Goal: Task Accomplishment & Management: Manage account settings

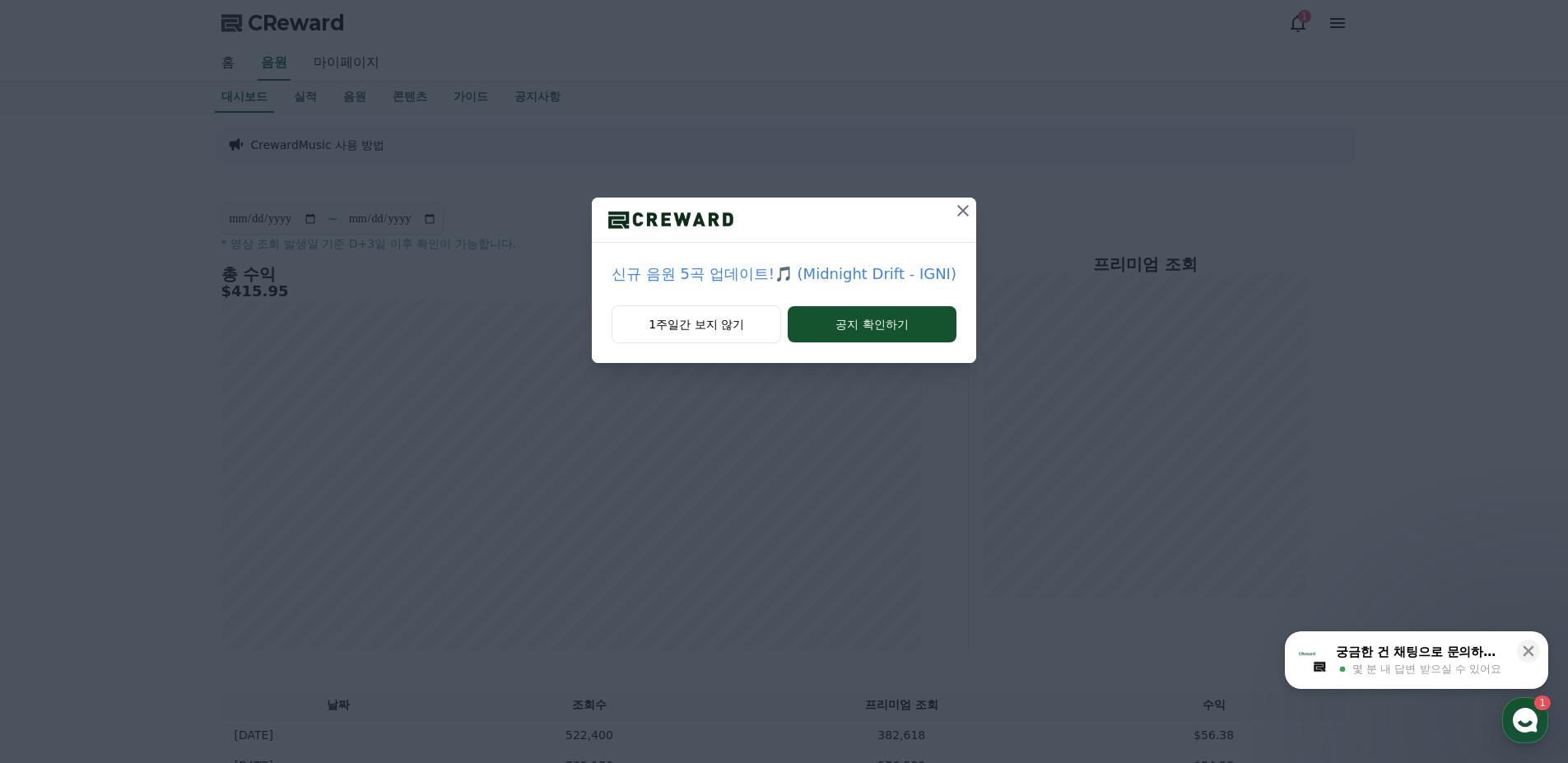
click at [959, 212] on icon at bounding box center [963, 211] width 12 height 12
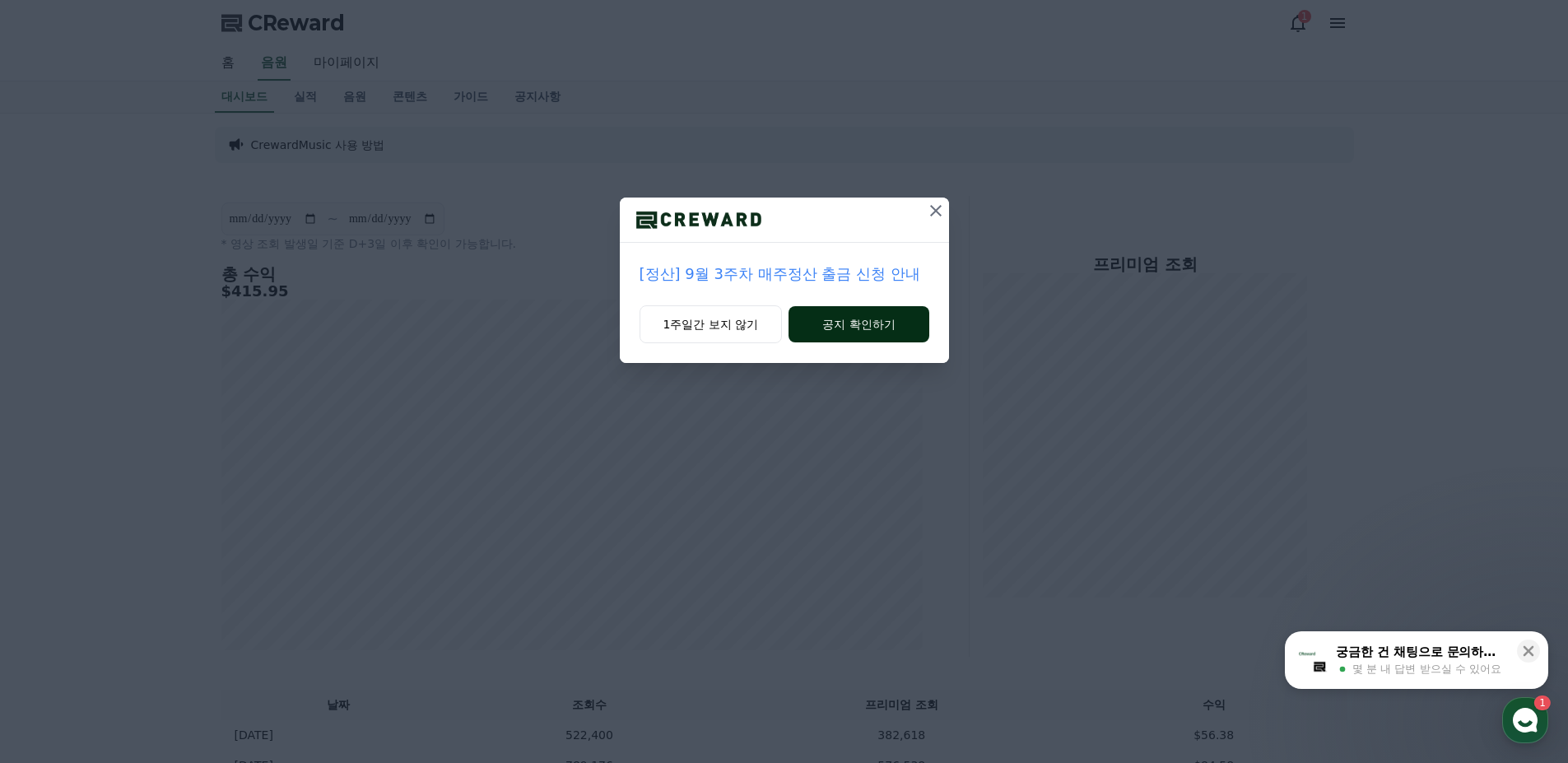
click at [873, 326] on button "공지 확인하기" at bounding box center [859, 323] width 140 height 36
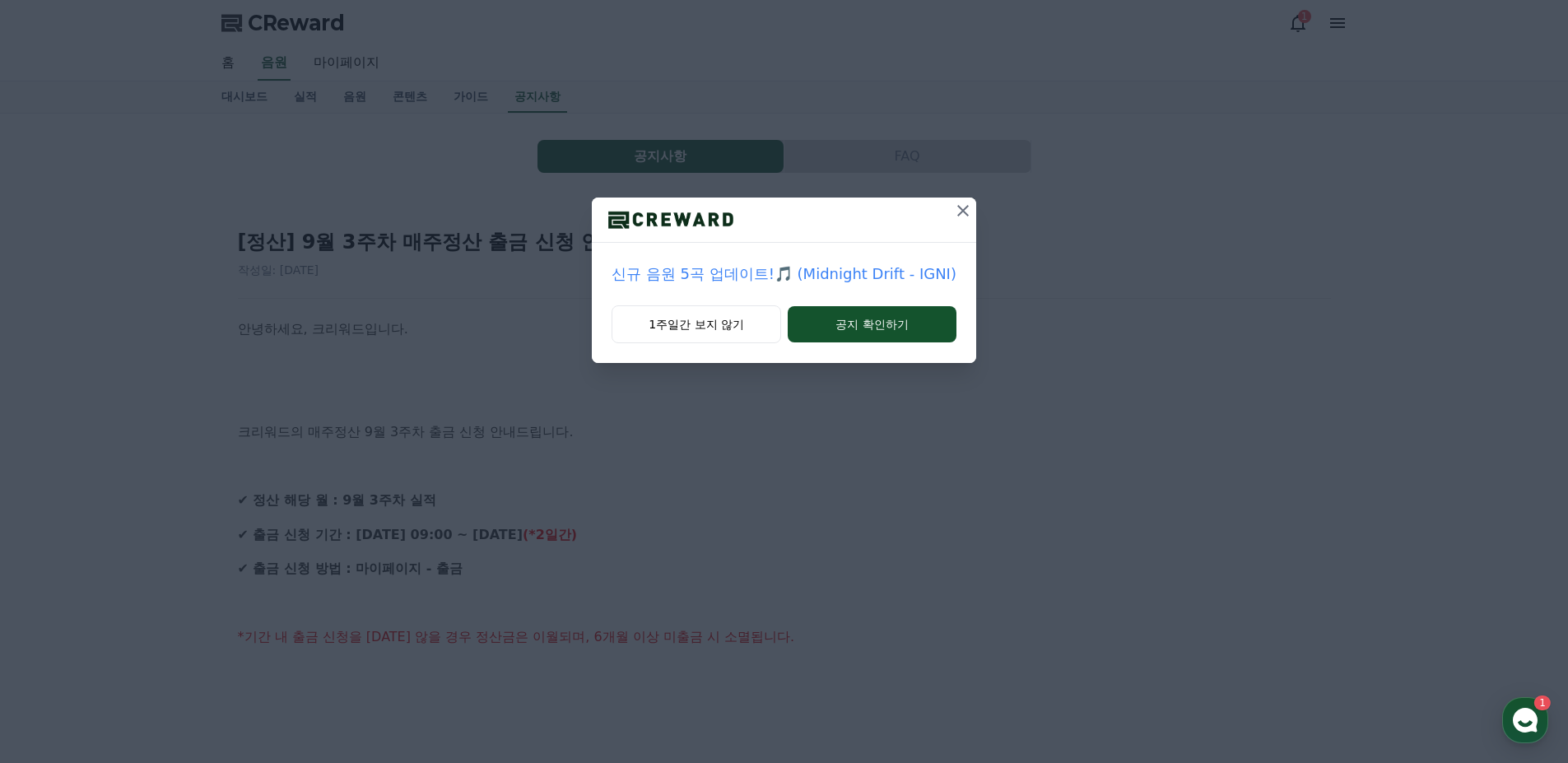
click at [961, 214] on icon at bounding box center [963, 211] width 19 height 19
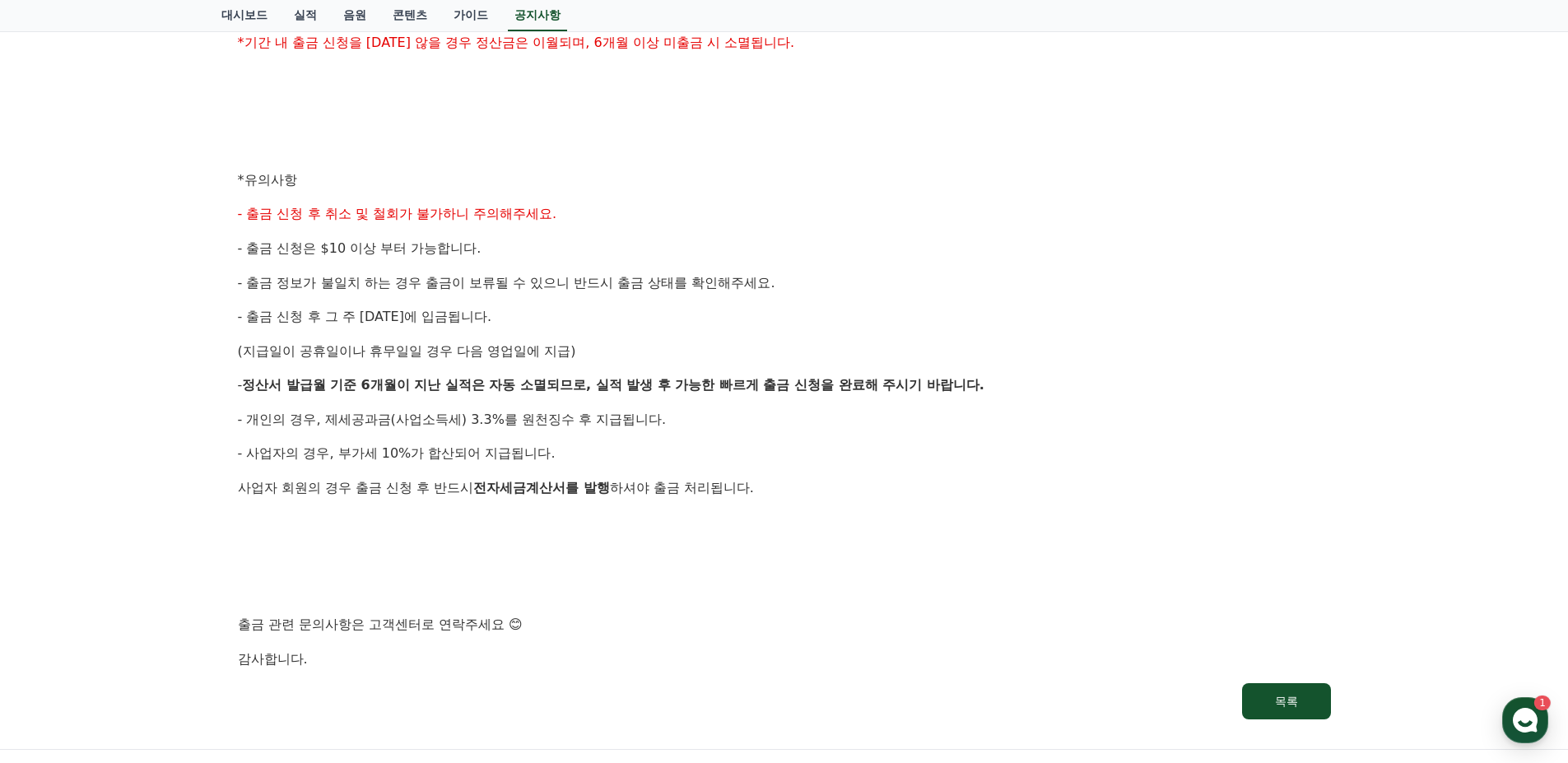
scroll to position [538, 0]
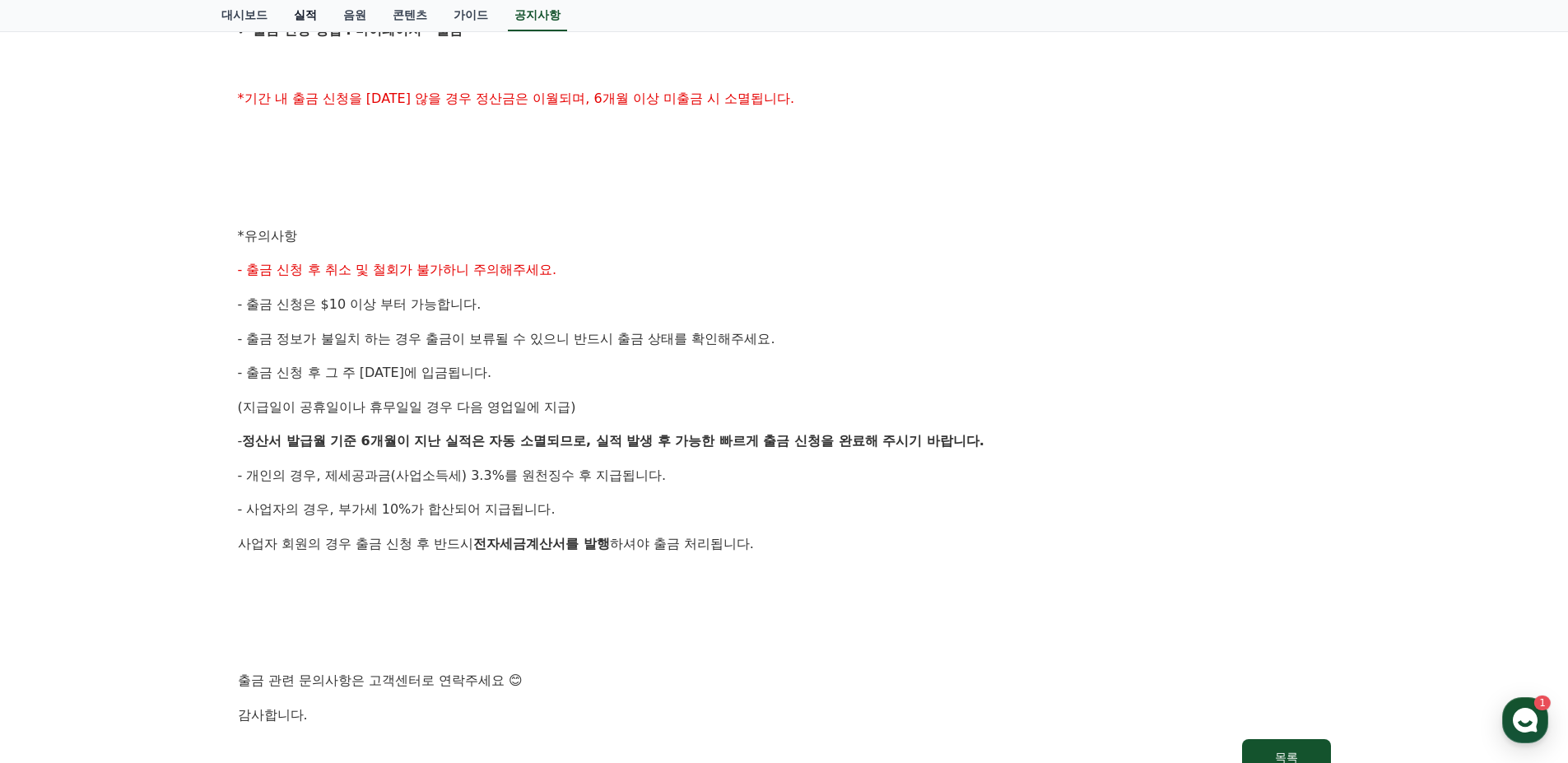
click at [314, 17] on link "실적" at bounding box center [305, 15] width 49 height 31
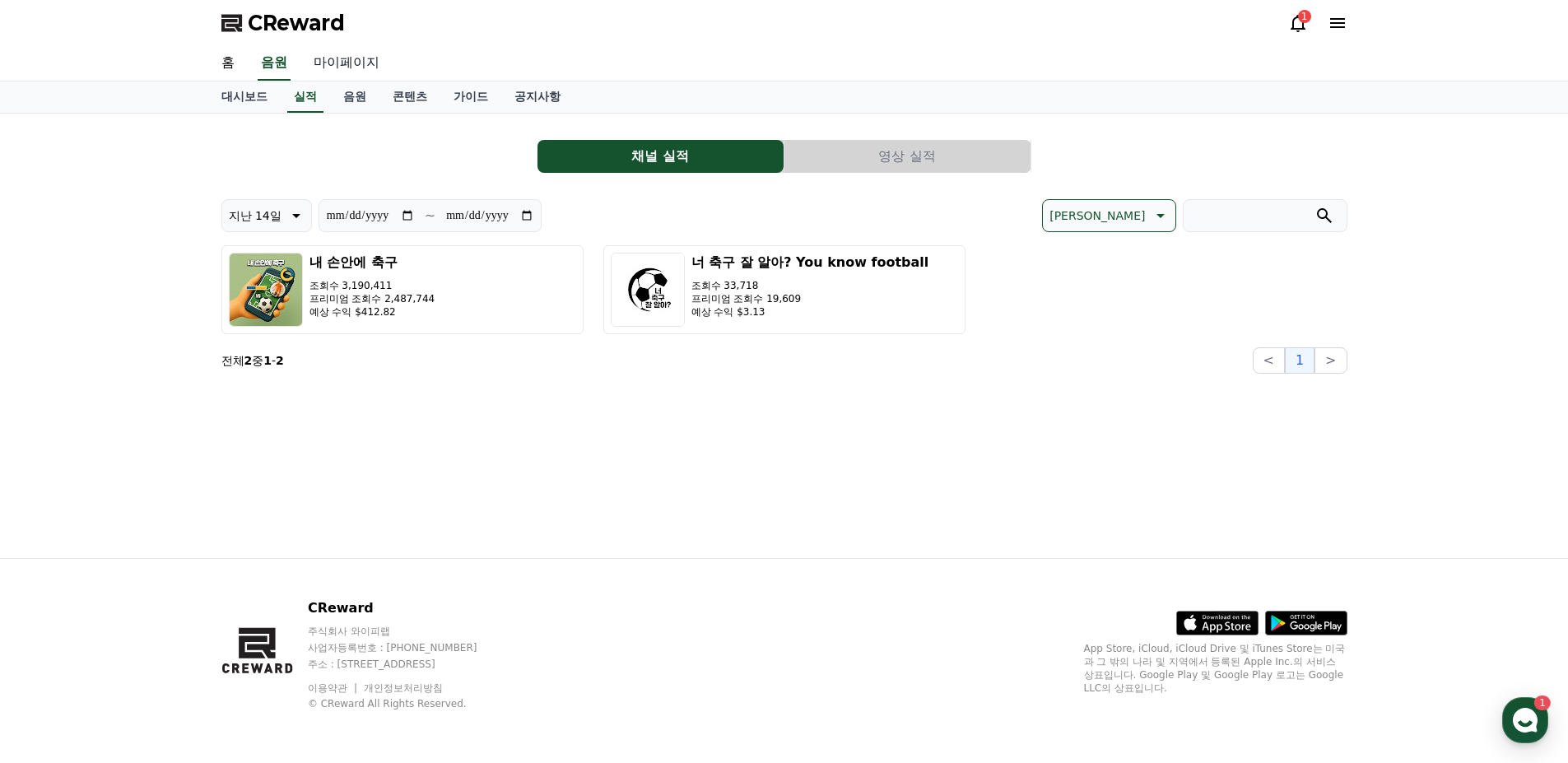
click at [364, 58] on link "마이페이지" at bounding box center [346, 64] width 92 height 35
select select "**********"
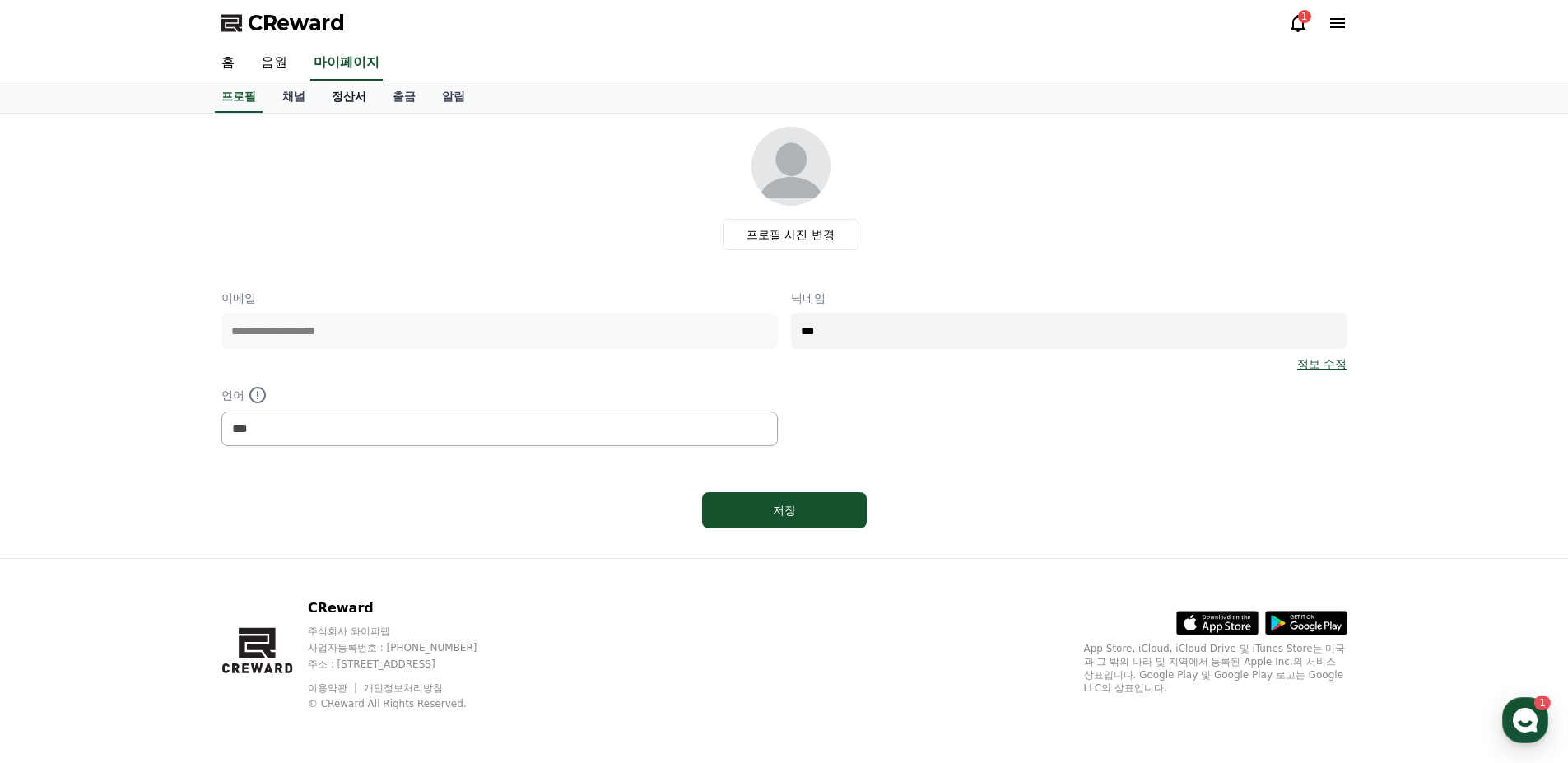
click at [338, 95] on link "정산서" at bounding box center [348, 97] width 61 height 31
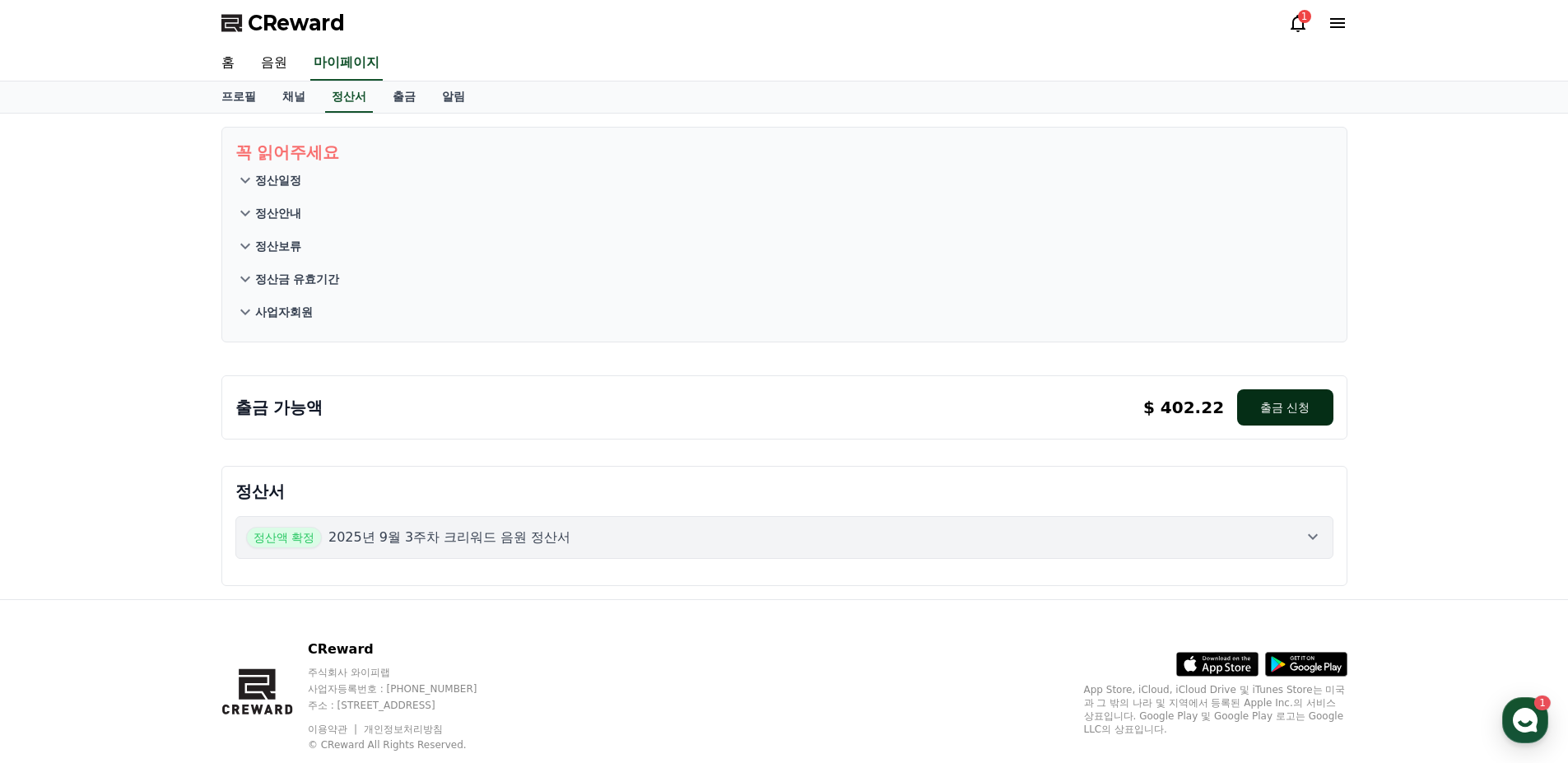
click at [1252, 410] on button "출금 신청" at bounding box center [1284, 407] width 96 height 36
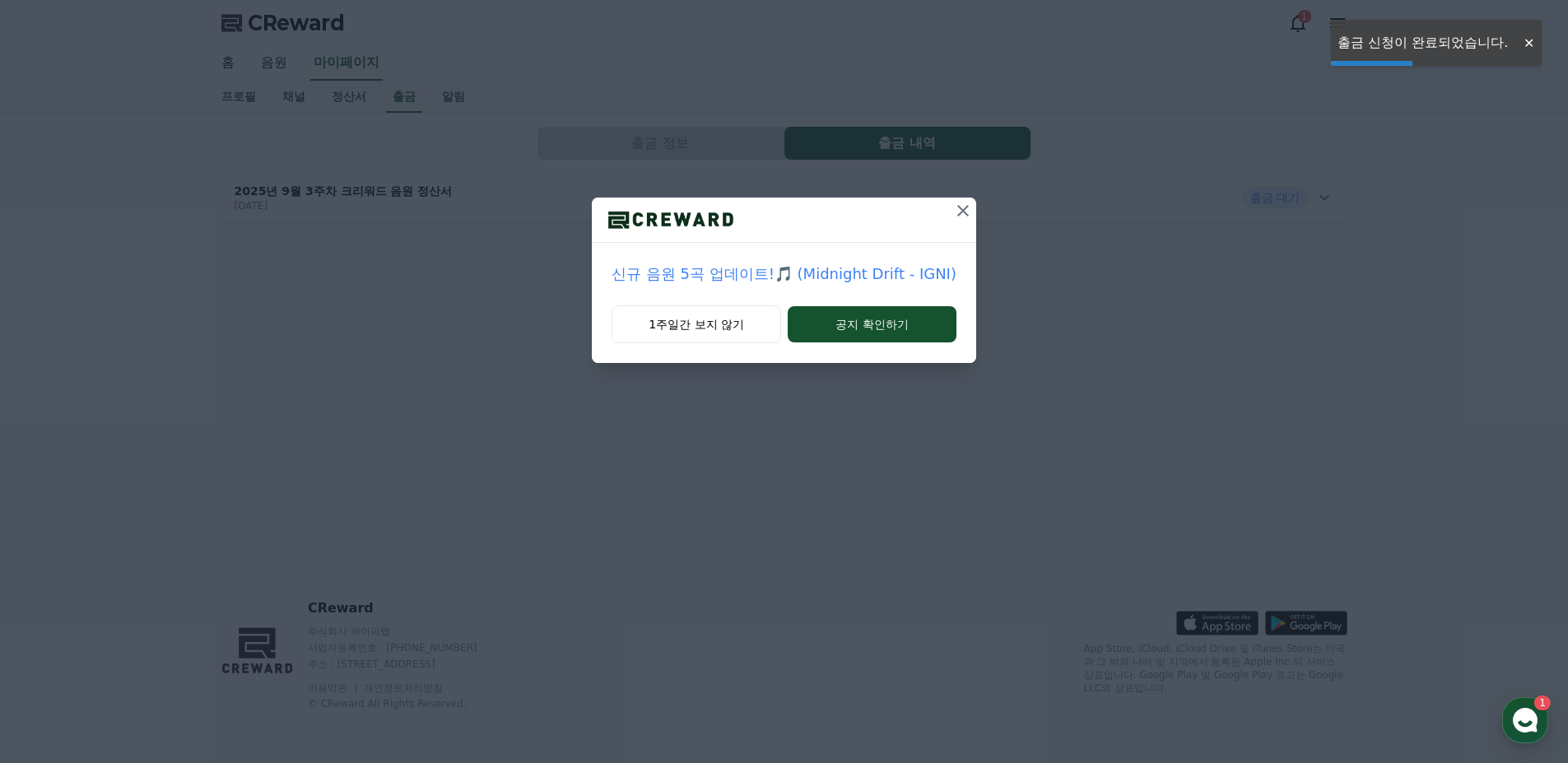
click at [953, 211] on icon at bounding box center [963, 211] width 19 height 19
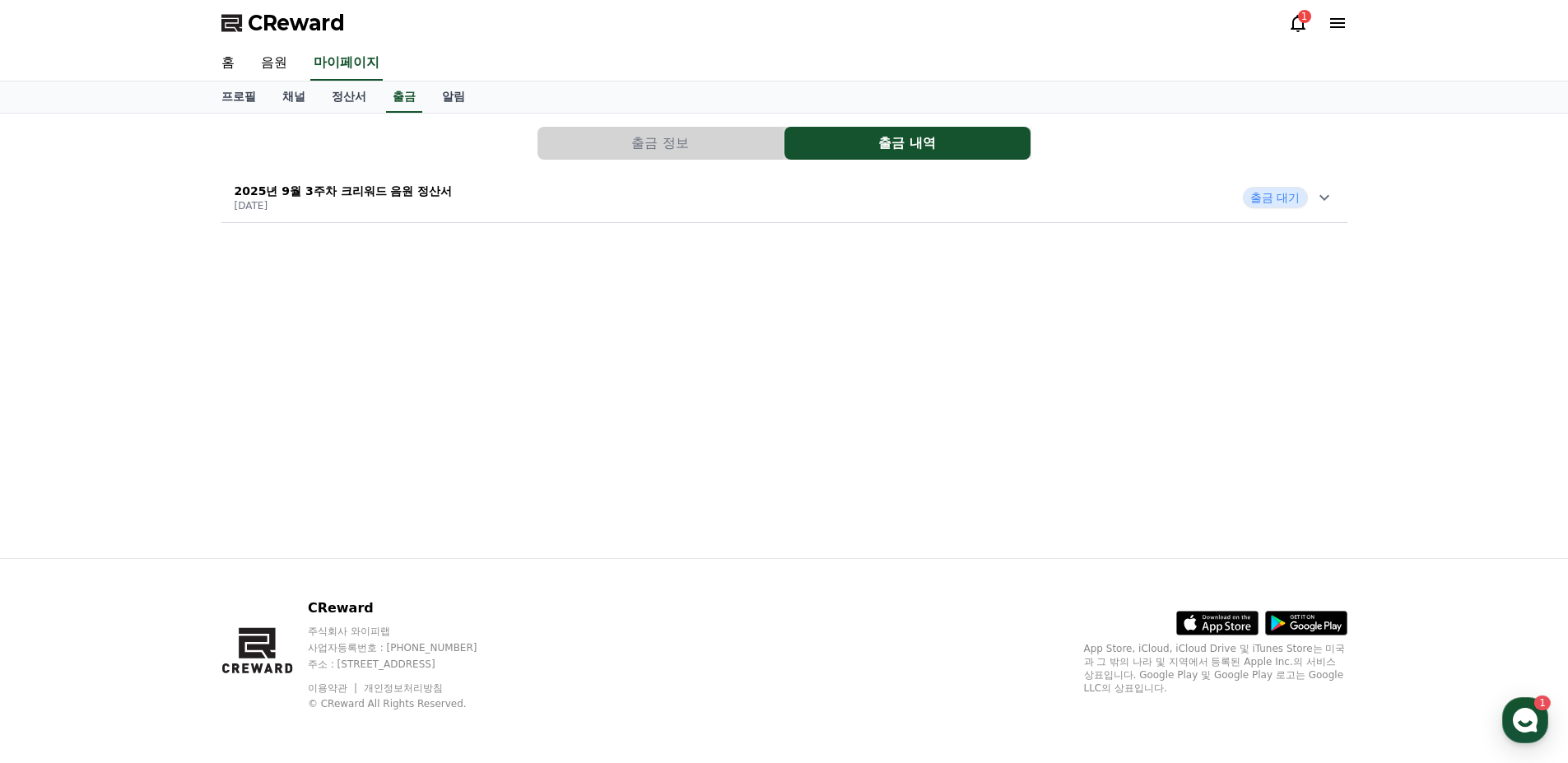
click at [1309, 198] on div "출금 대기" at bounding box center [1288, 198] width 91 height 21
click at [354, 106] on link "정산서" at bounding box center [348, 97] width 61 height 31
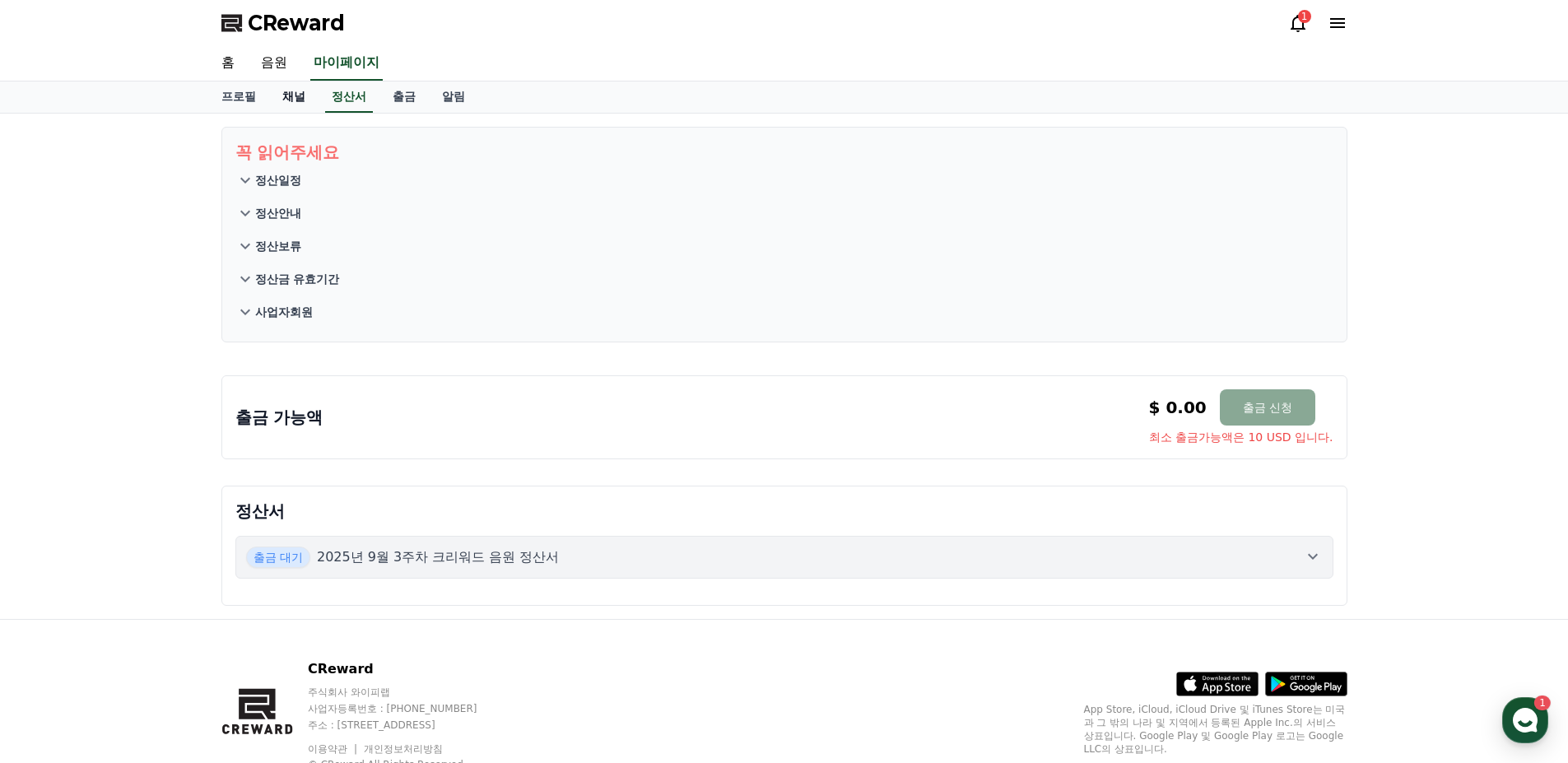
click at [297, 101] on link "채널" at bounding box center [293, 97] width 49 height 31
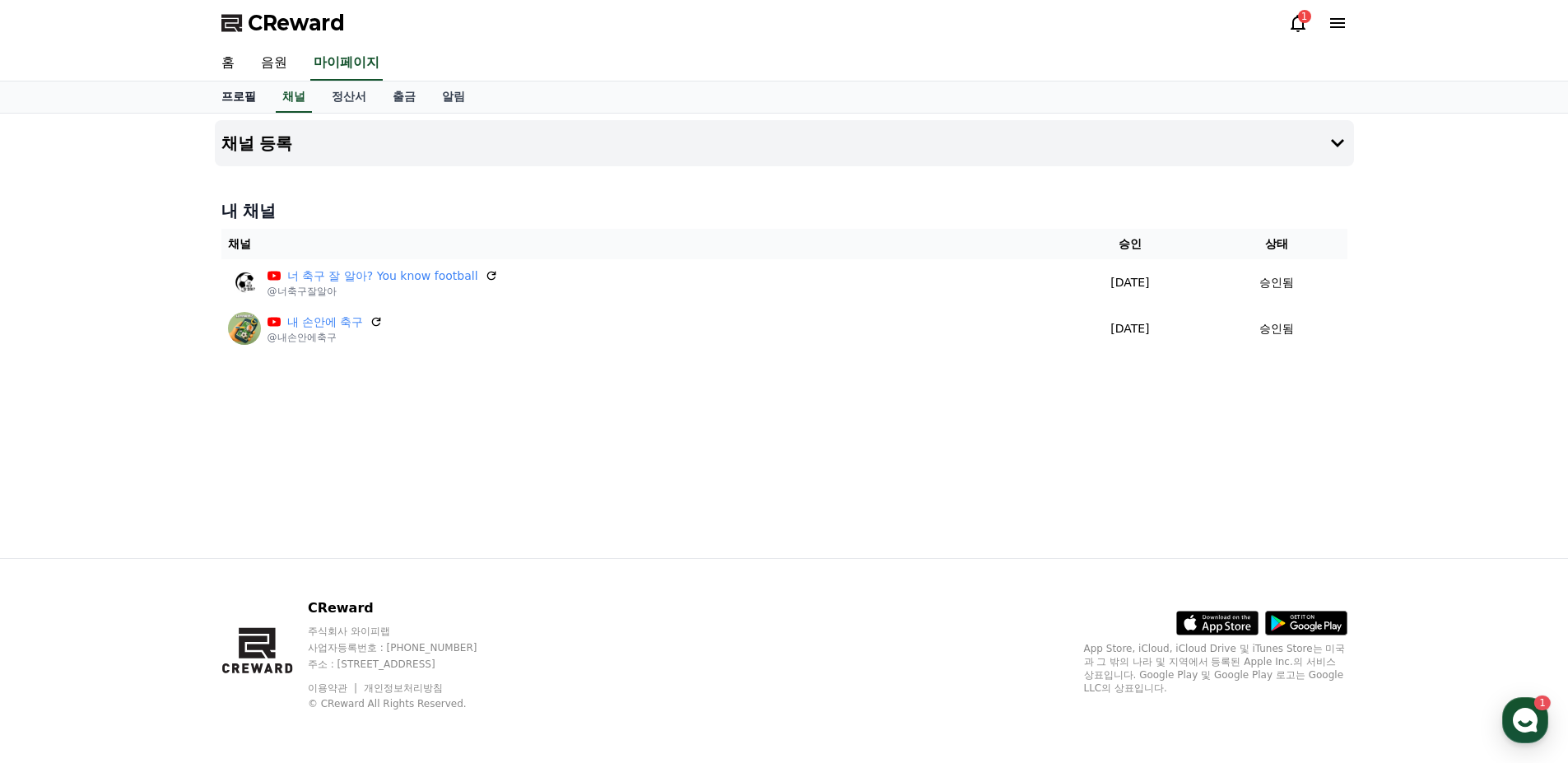
click at [247, 97] on link "프로필" at bounding box center [238, 97] width 61 height 31
select select "**********"
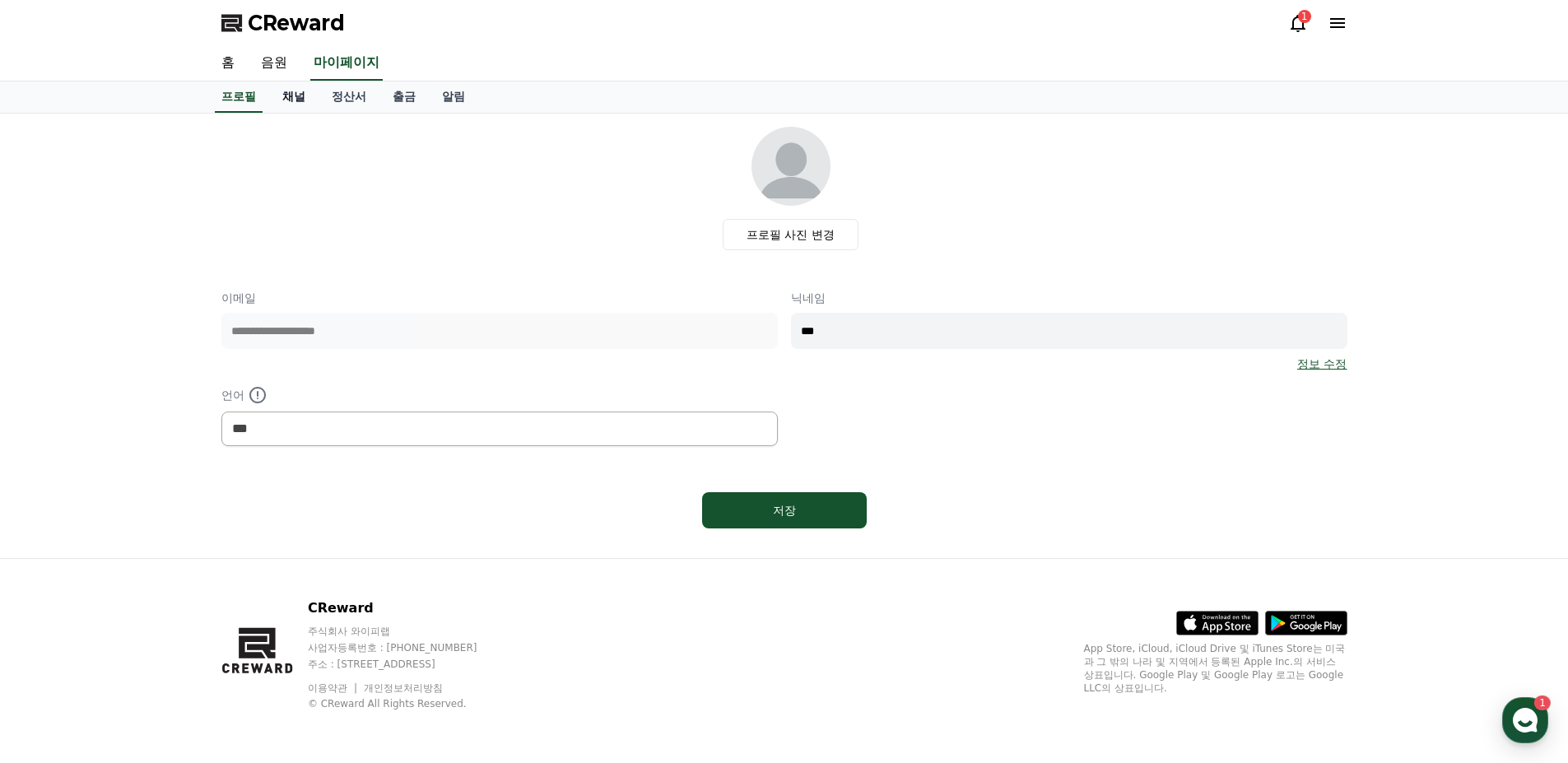
click at [292, 93] on link "채널" at bounding box center [293, 97] width 49 height 31
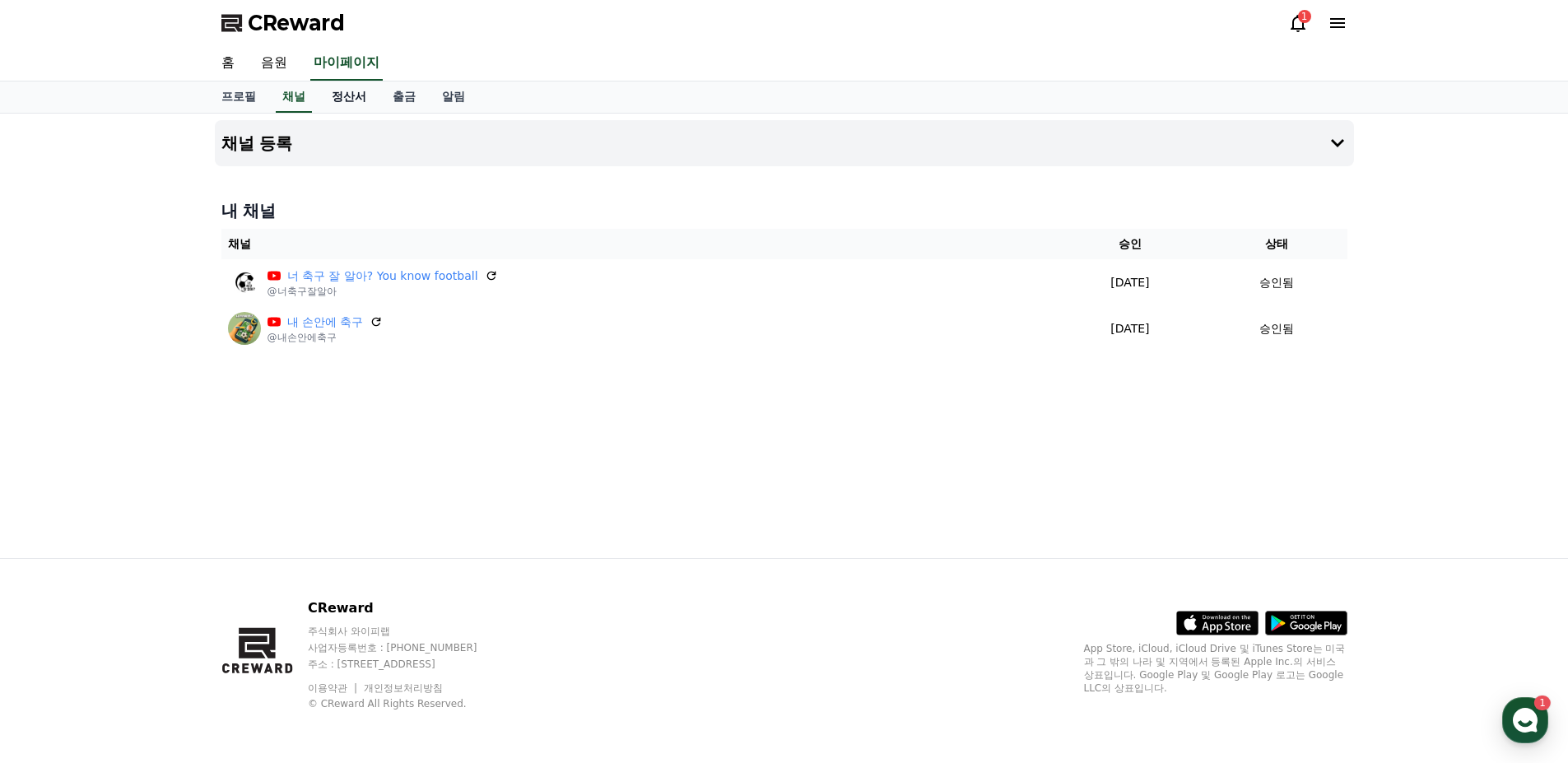
click at [360, 97] on link "정산서" at bounding box center [348, 97] width 61 height 31
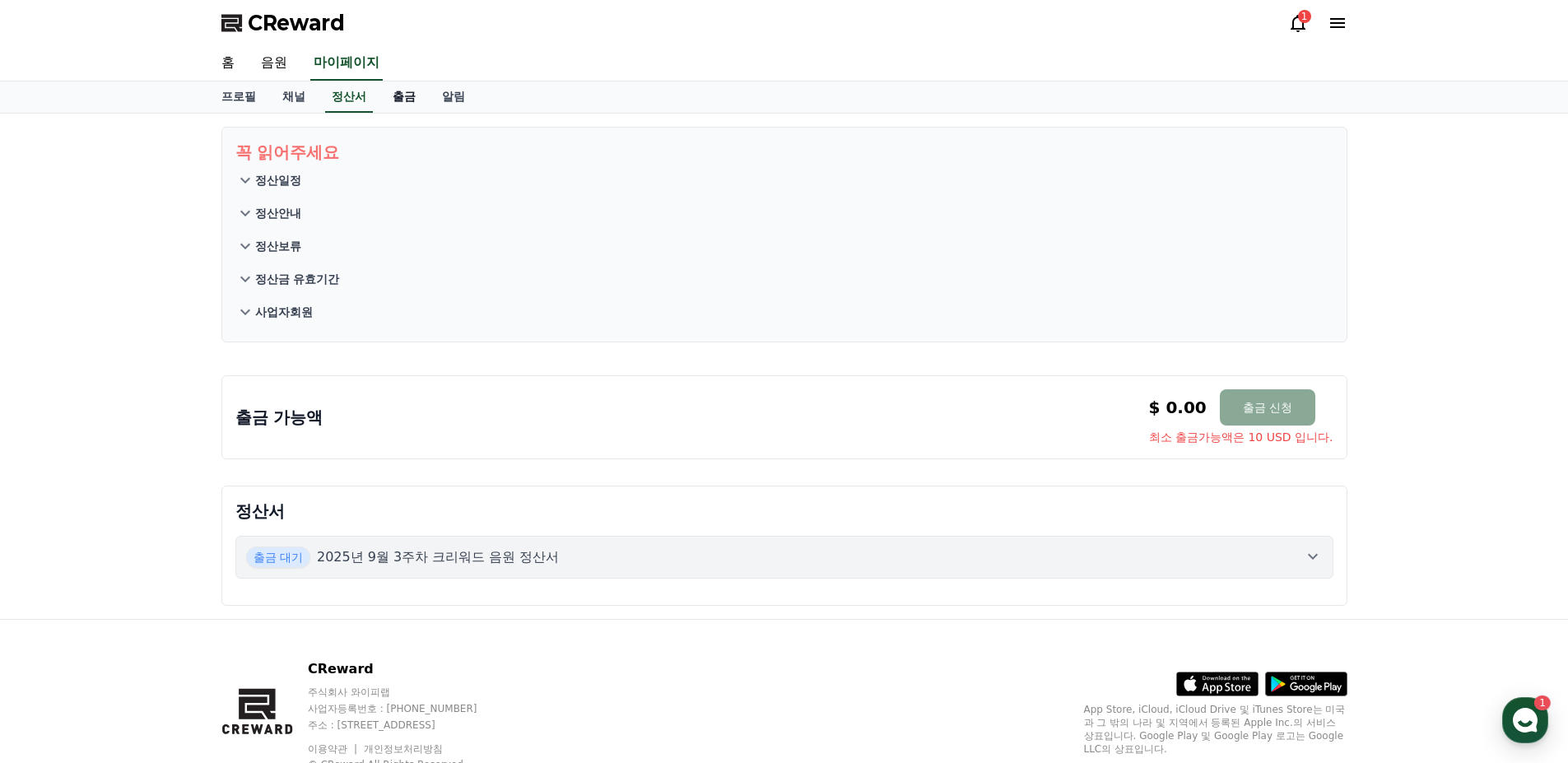
click at [403, 97] on link "출금" at bounding box center [404, 97] width 49 height 31
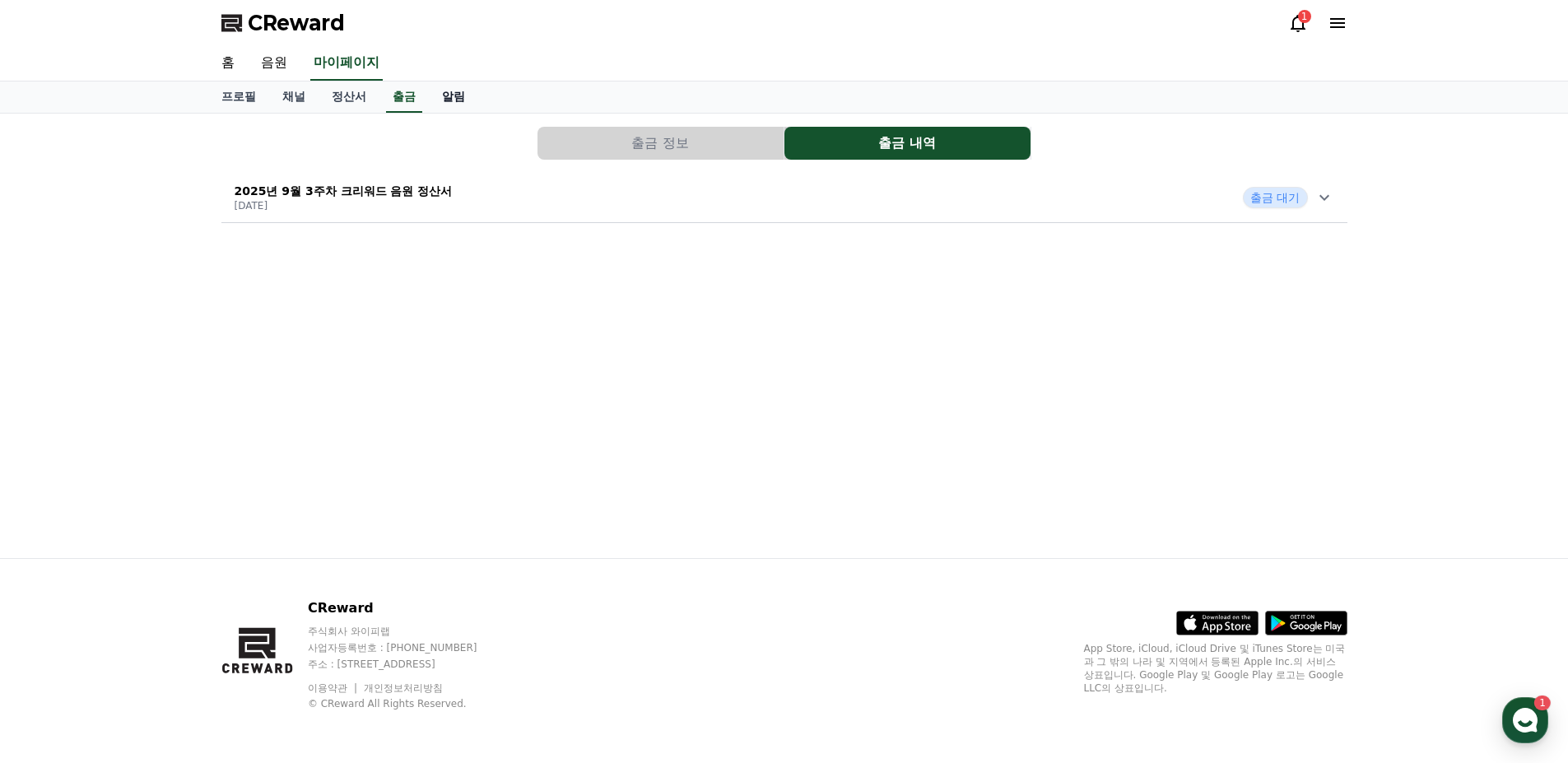
click at [446, 99] on link "알림" at bounding box center [453, 97] width 49 height 31
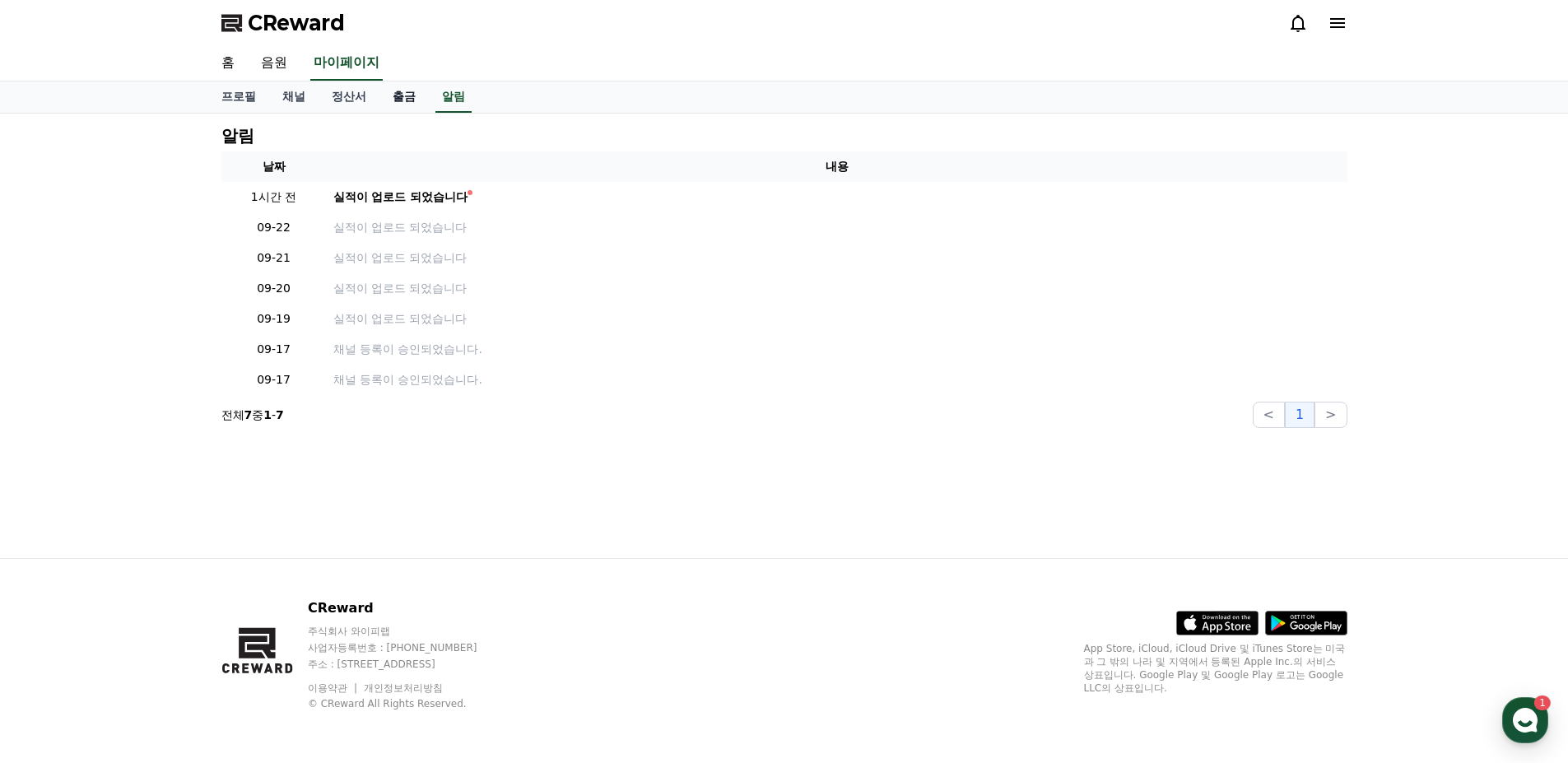
click at [410, 102] on link "출금" at bounding box center [404, 97] width 49 height 31
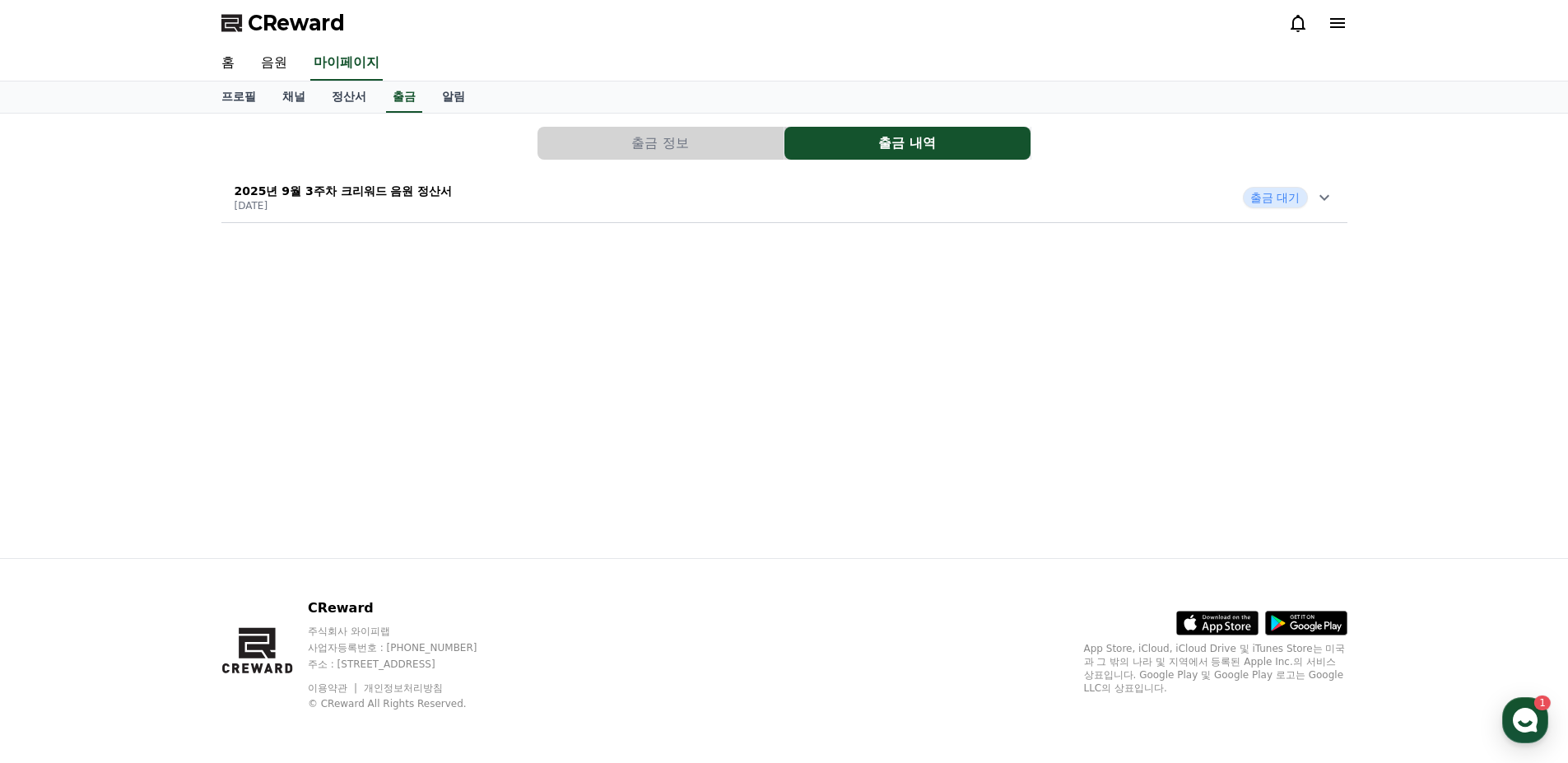
click at [698, 160] on div "출금 정보 출금 내역 2025년 9월 3주차 크리워드 음원 정산서 2025-09-24 출금 대기" at bounding box center [784, 174] width 1139 height 109
click at [698, 141] on button "출금 정보" at bounding box center [660, 143] width 246 height 33
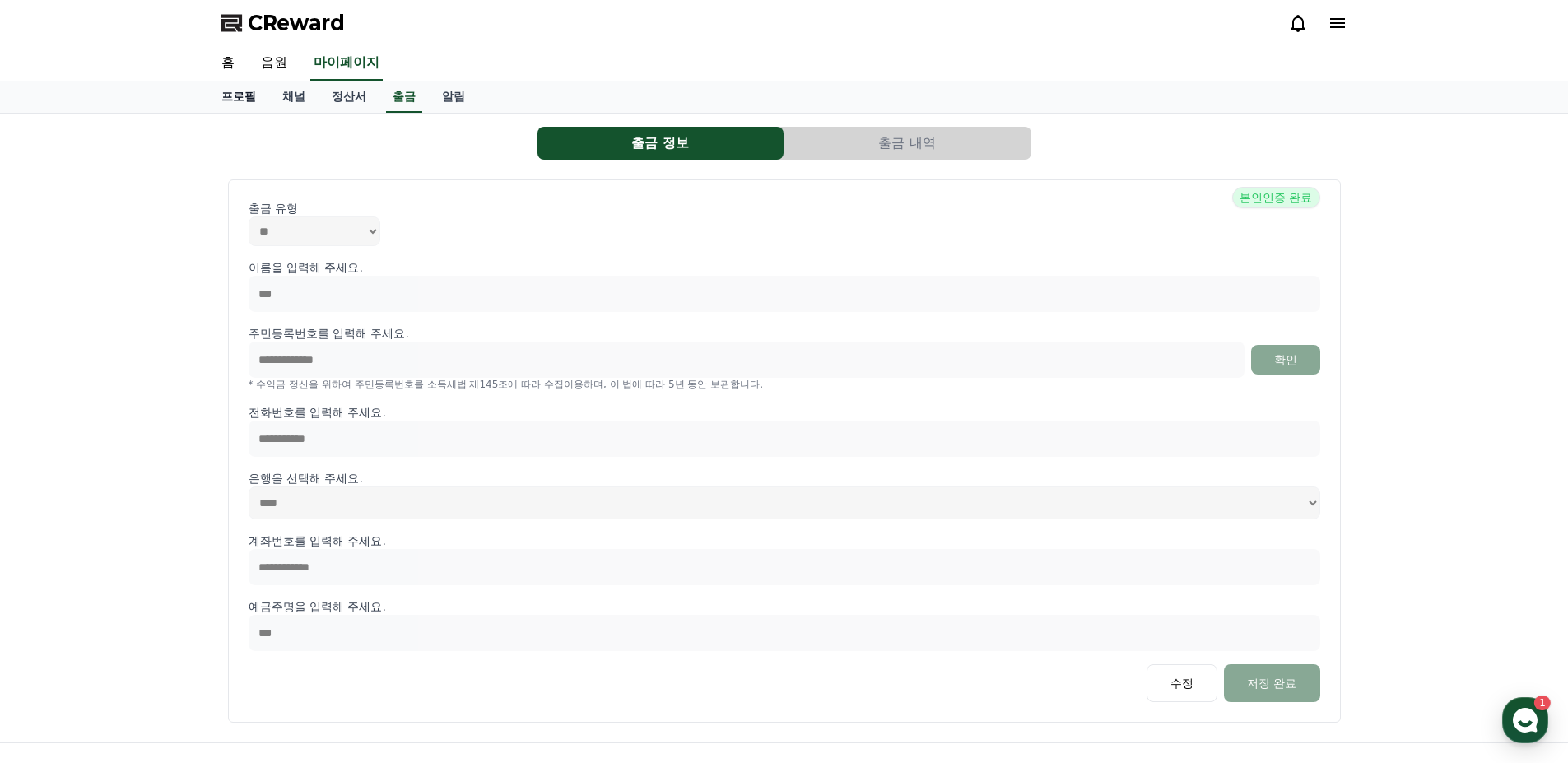
click at [234, 100] on link "프로필" at bounding box center [238, 97] width 61 height 31
select select "**********"
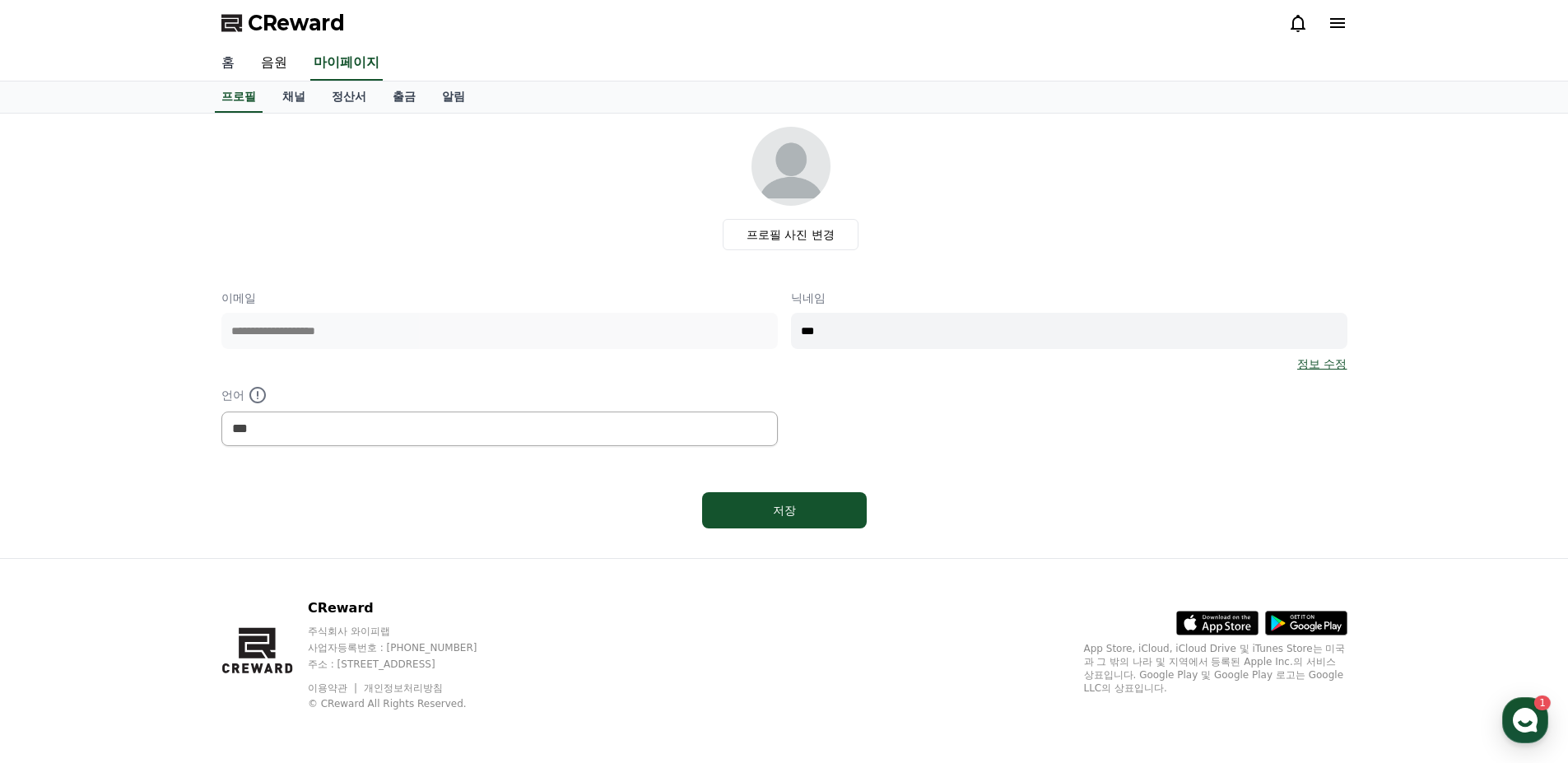
click at [228, 63] on link "홈" at bounding box center [227, 64] width 40 height 35
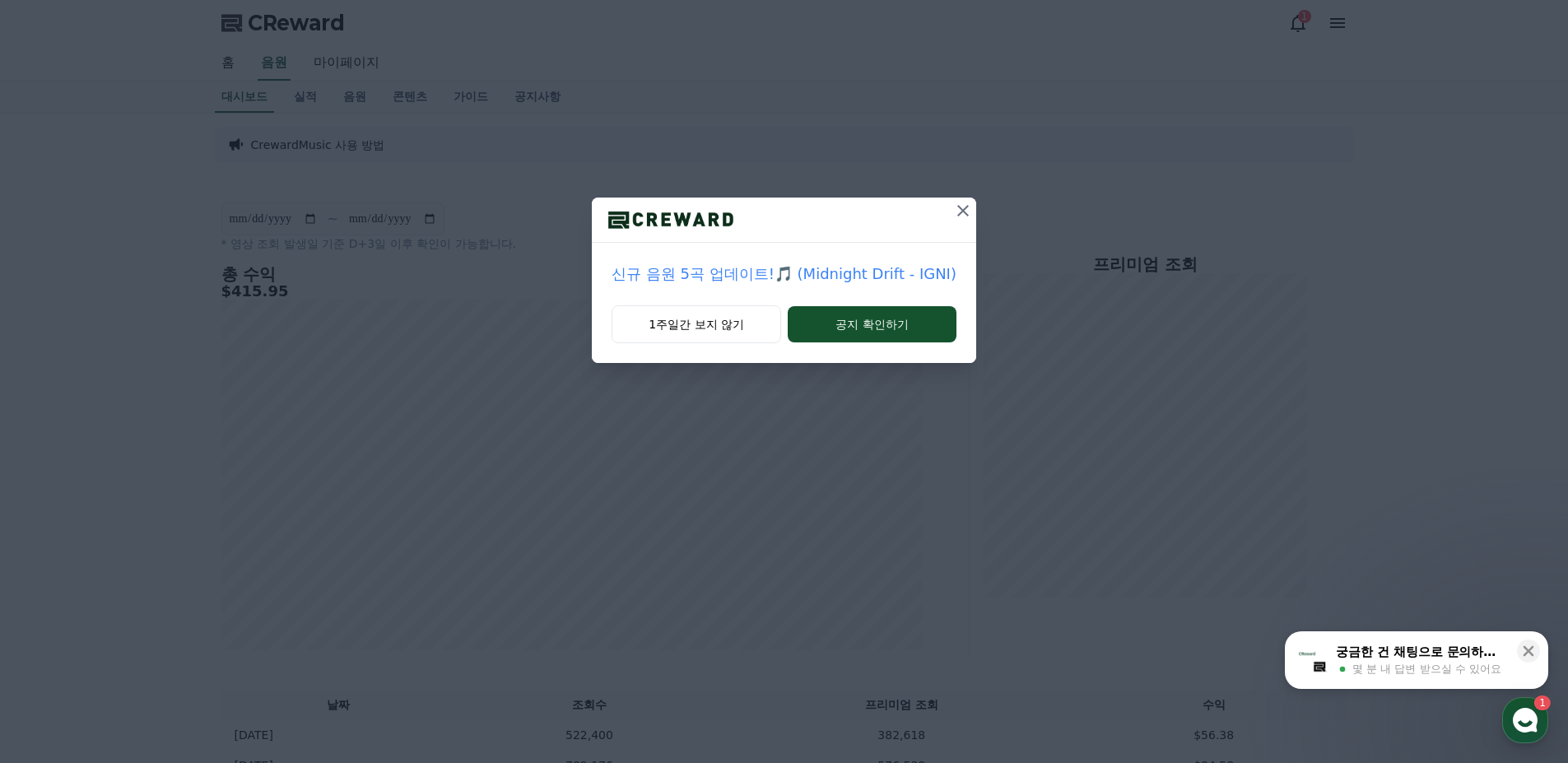
click at [957, 206] on icon at bounding box center [963, 211] width 19 height 19
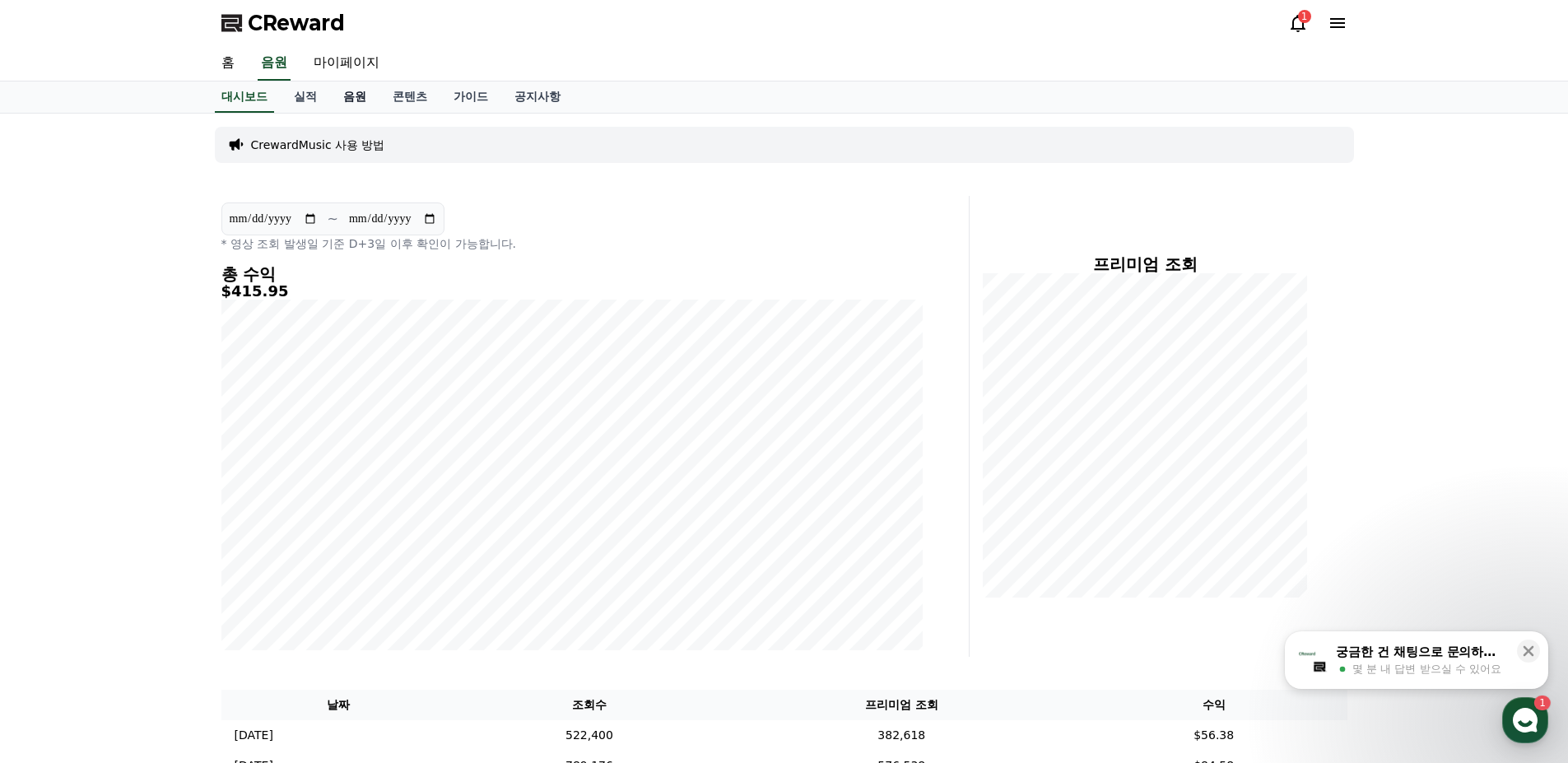
click at [339, 102] on link "음원" at bounding box center [354, 97] width 49 height 31
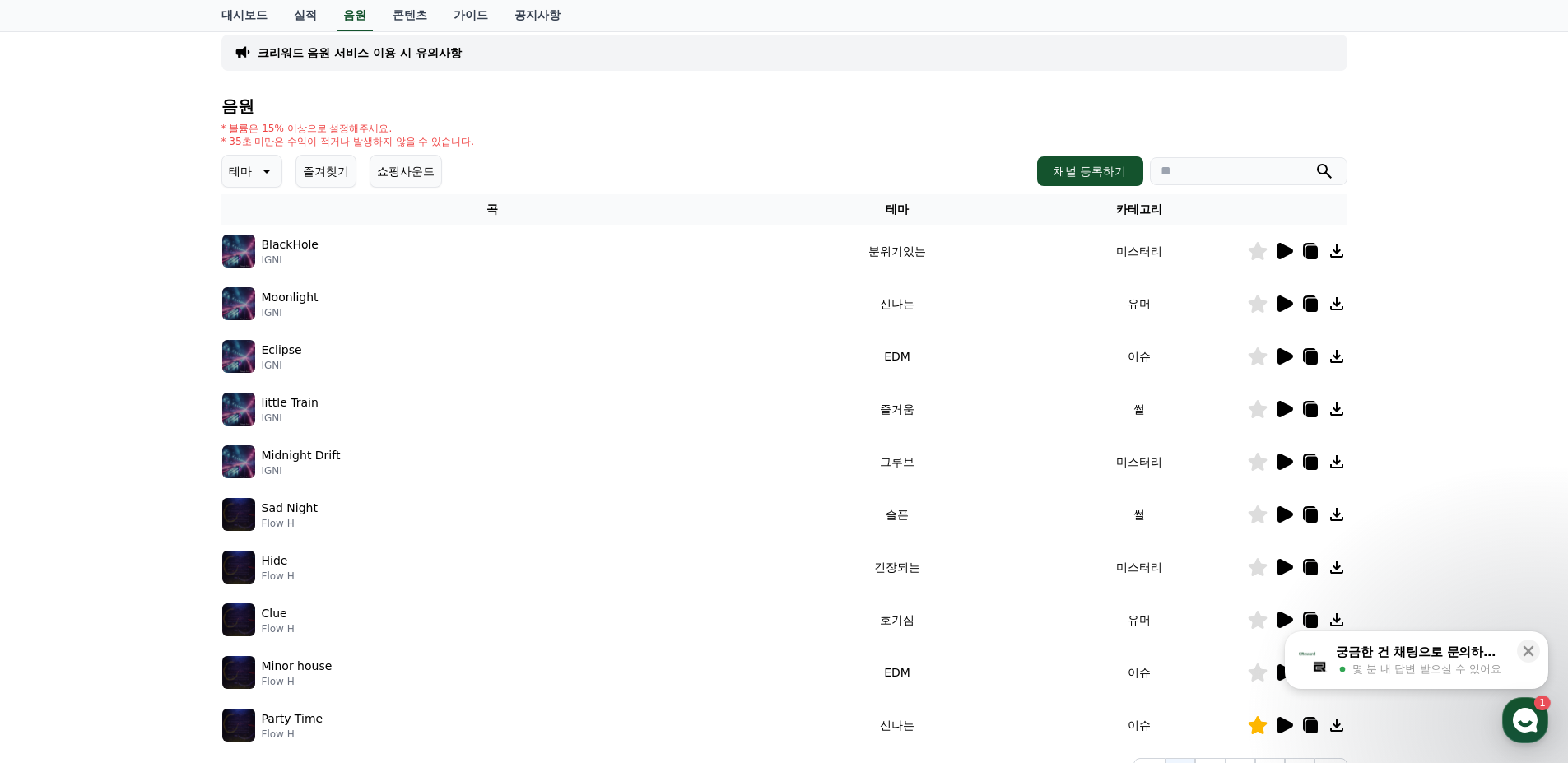
scroll to position [105, 0]
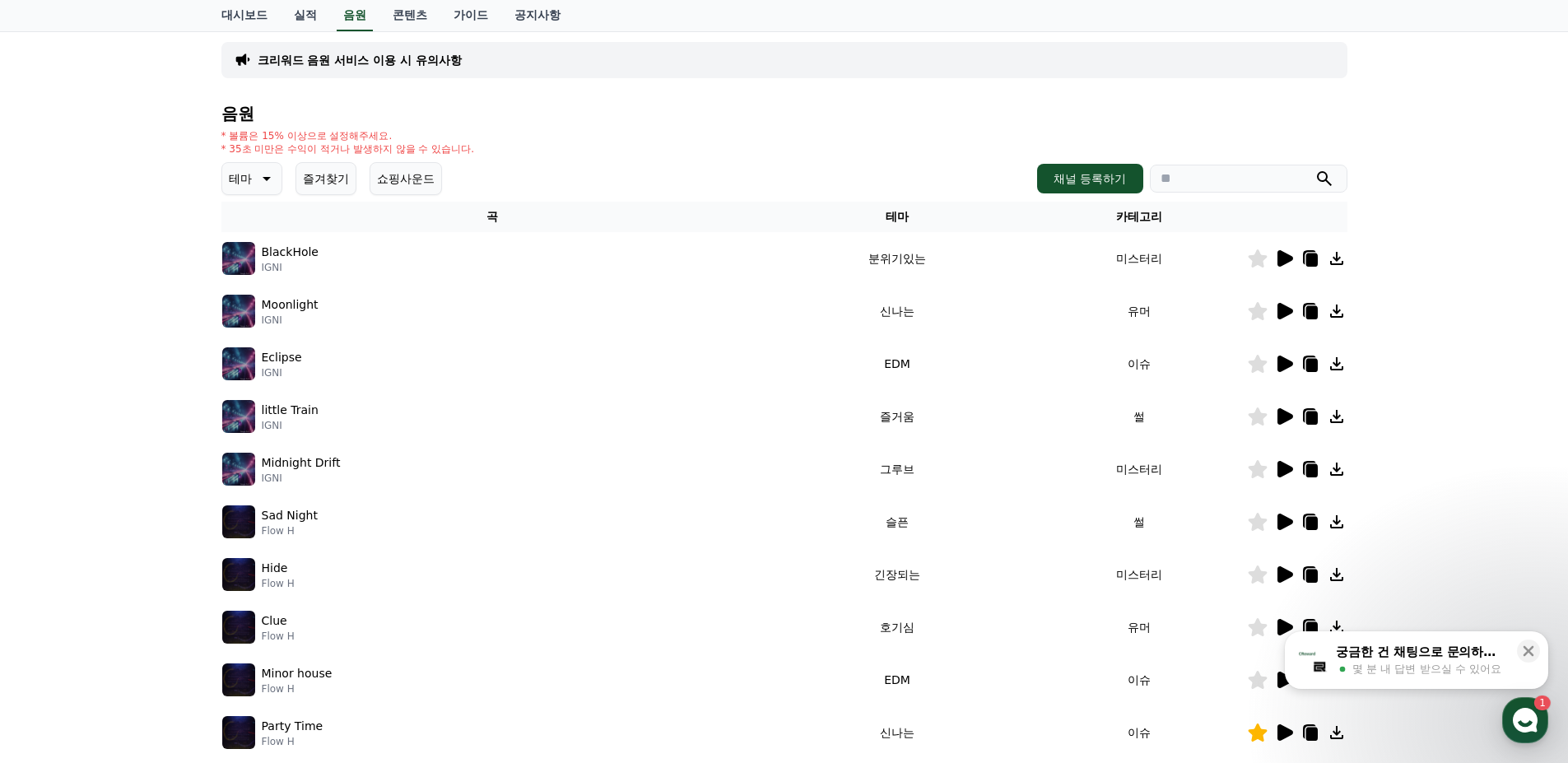
click at [1285, 261] on icon at bounding box center [1285, 259] width 15 height 16
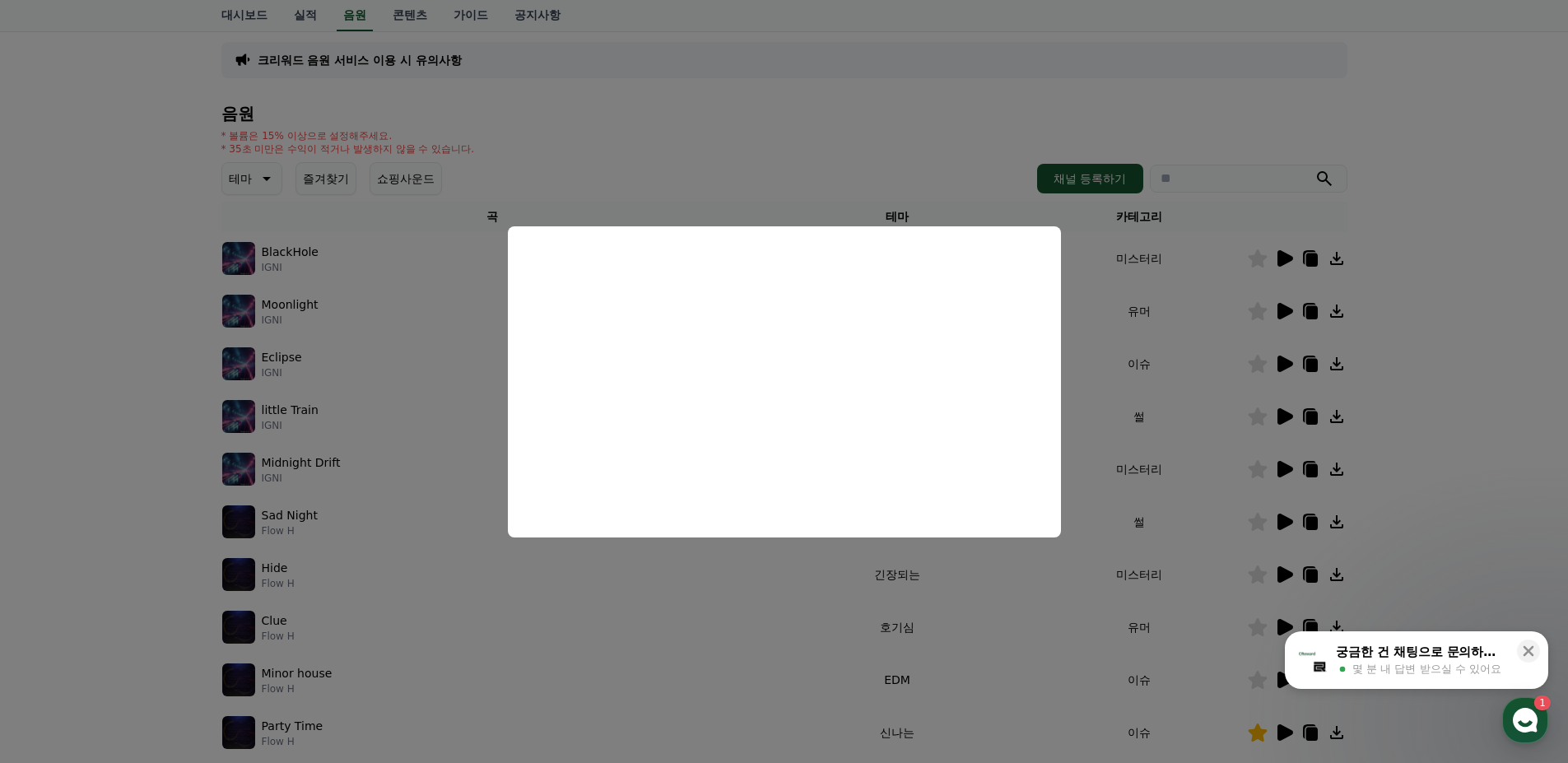
click at [1180, 329] on button "close modal" at bounding box center [784, 382] width 1568 height 763
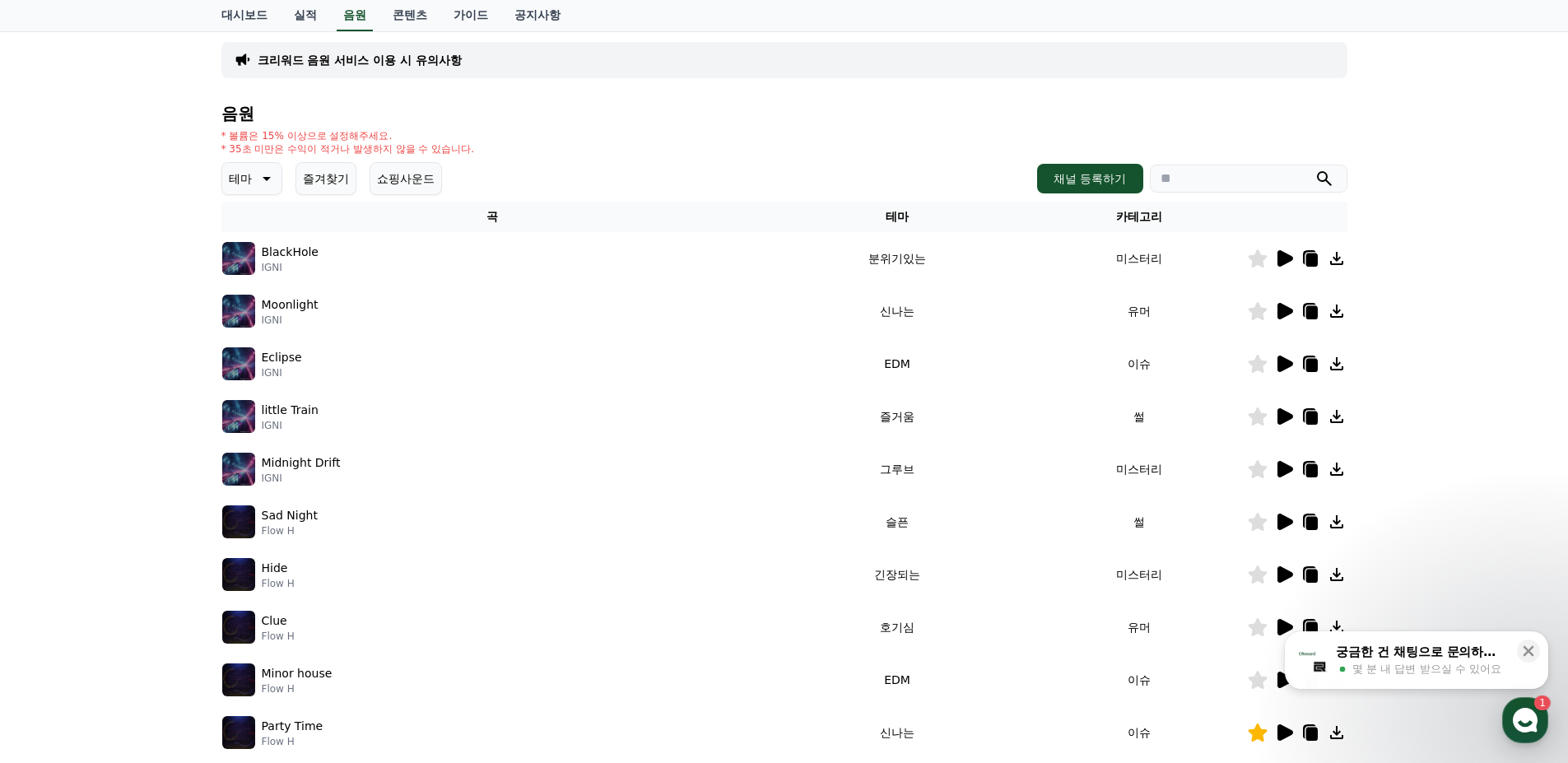
scroll to position [351, 0]
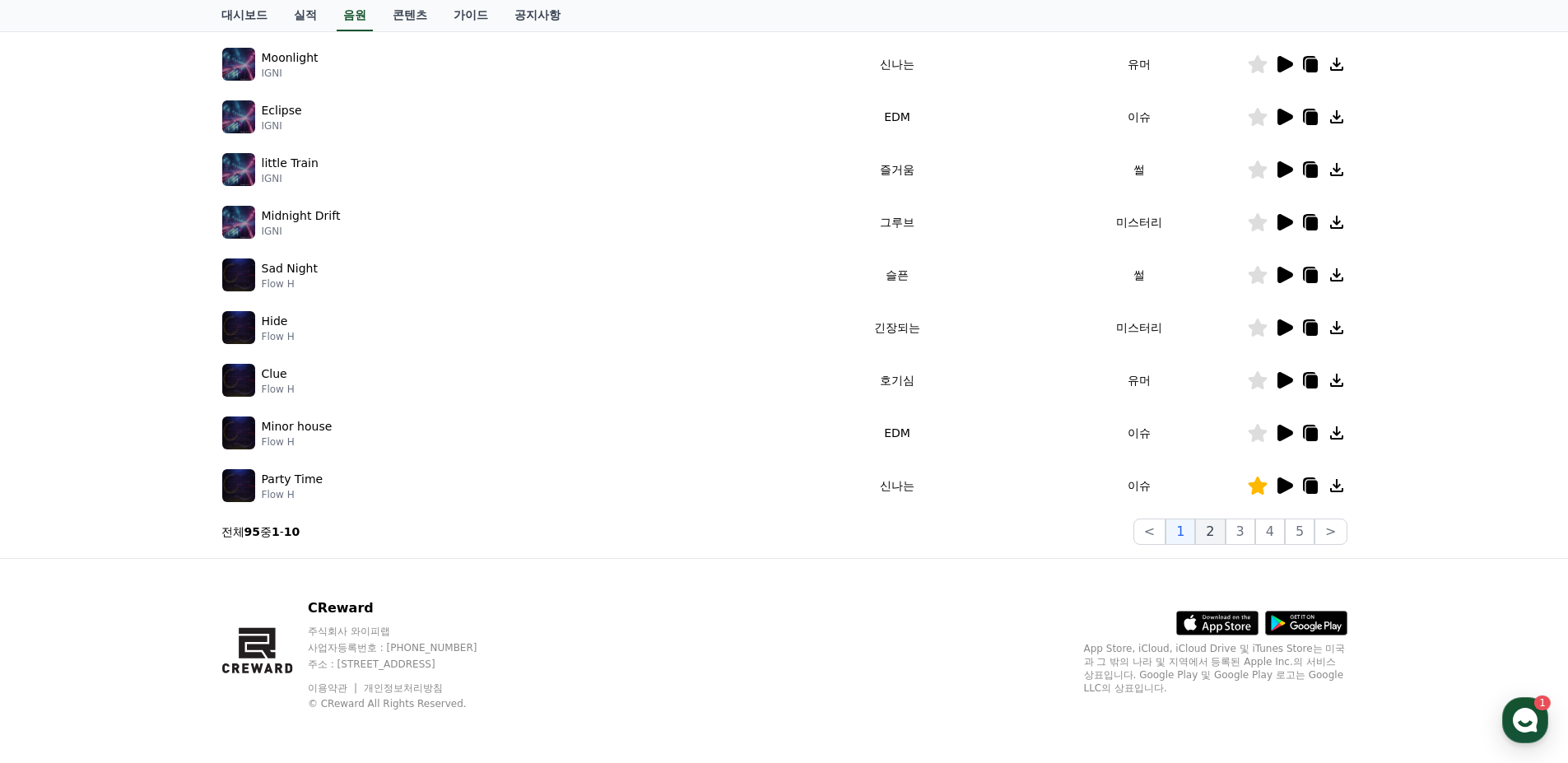
click at [1218, 526] on button "2" at bounding box center [1210, 532] width 30 height 26
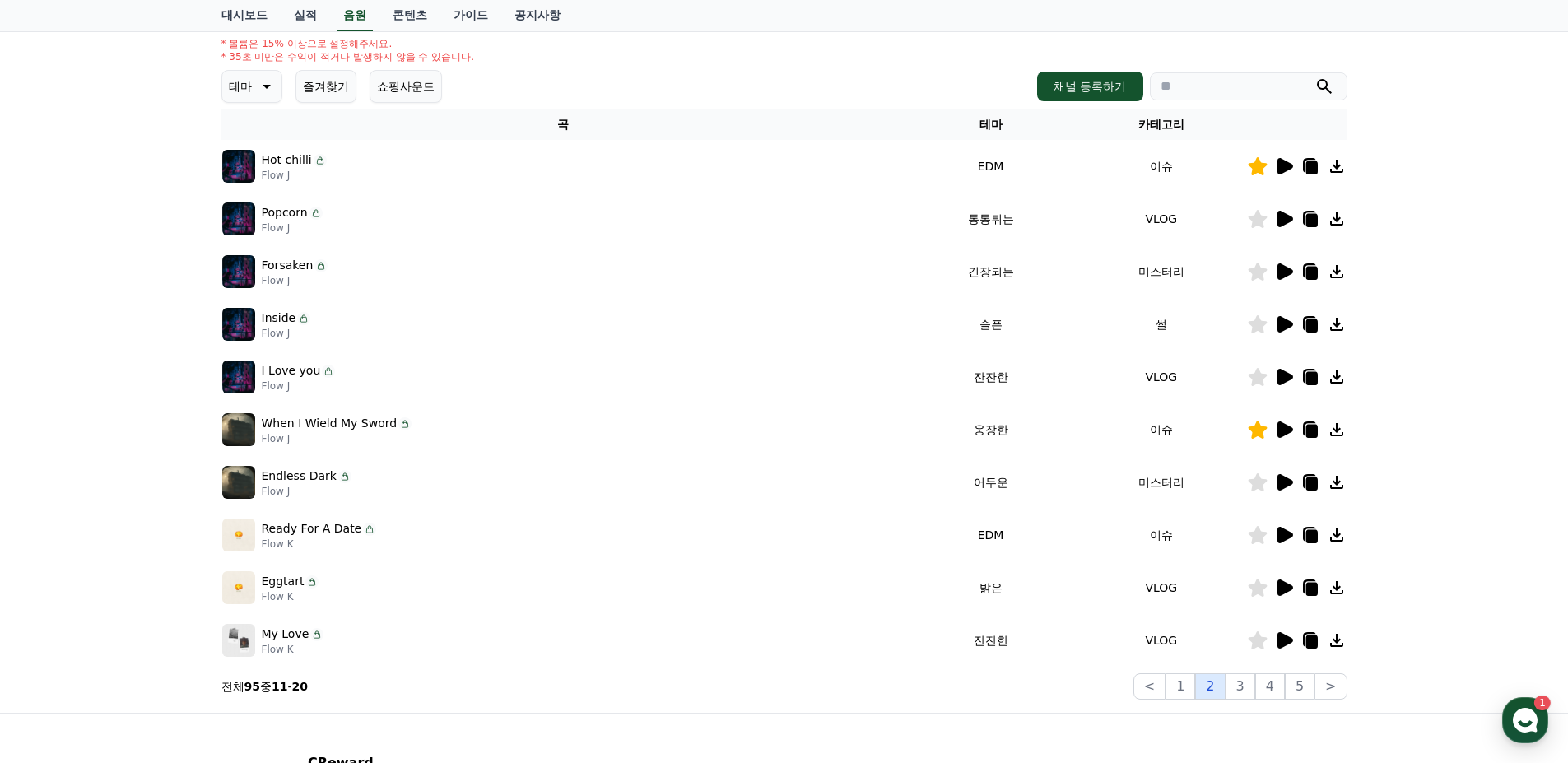
scroll to position [187, 0]
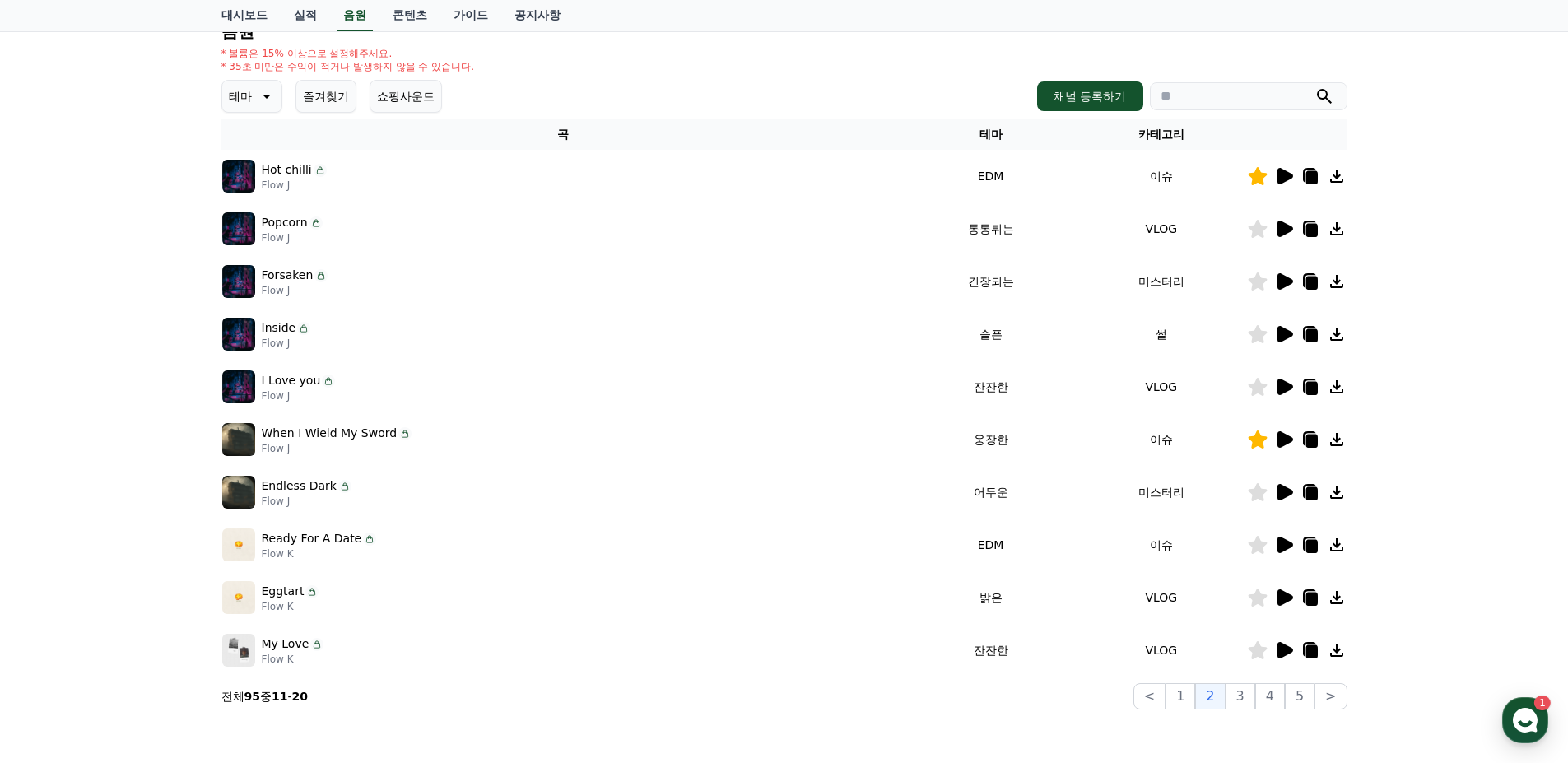
click at [1285, 229] on icon at bounding box center [1285, 229] width 15 height 16
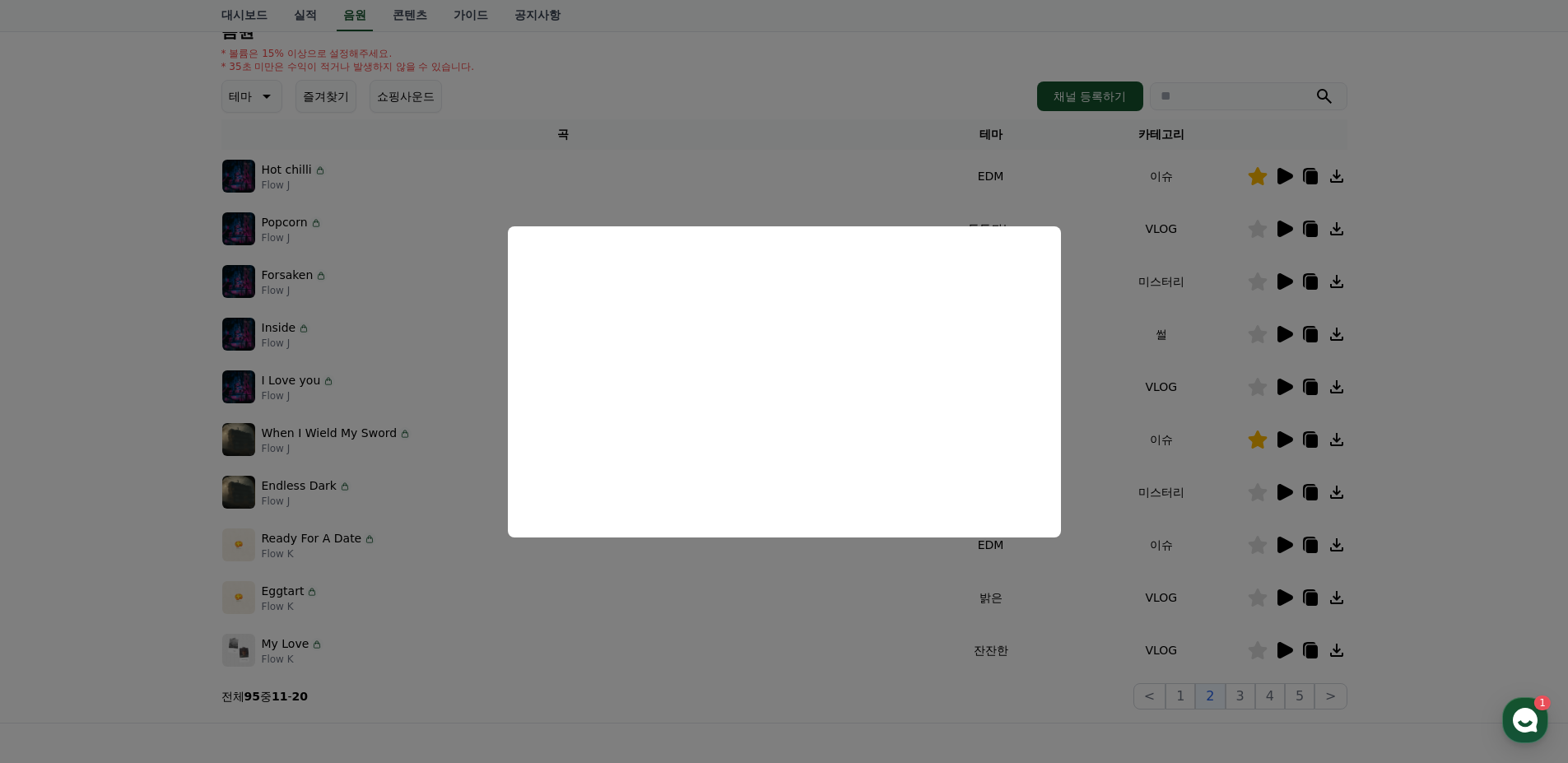
click at [1170, 375] on button "close modal" at bounding box center [784, 382] width 1568 height 763
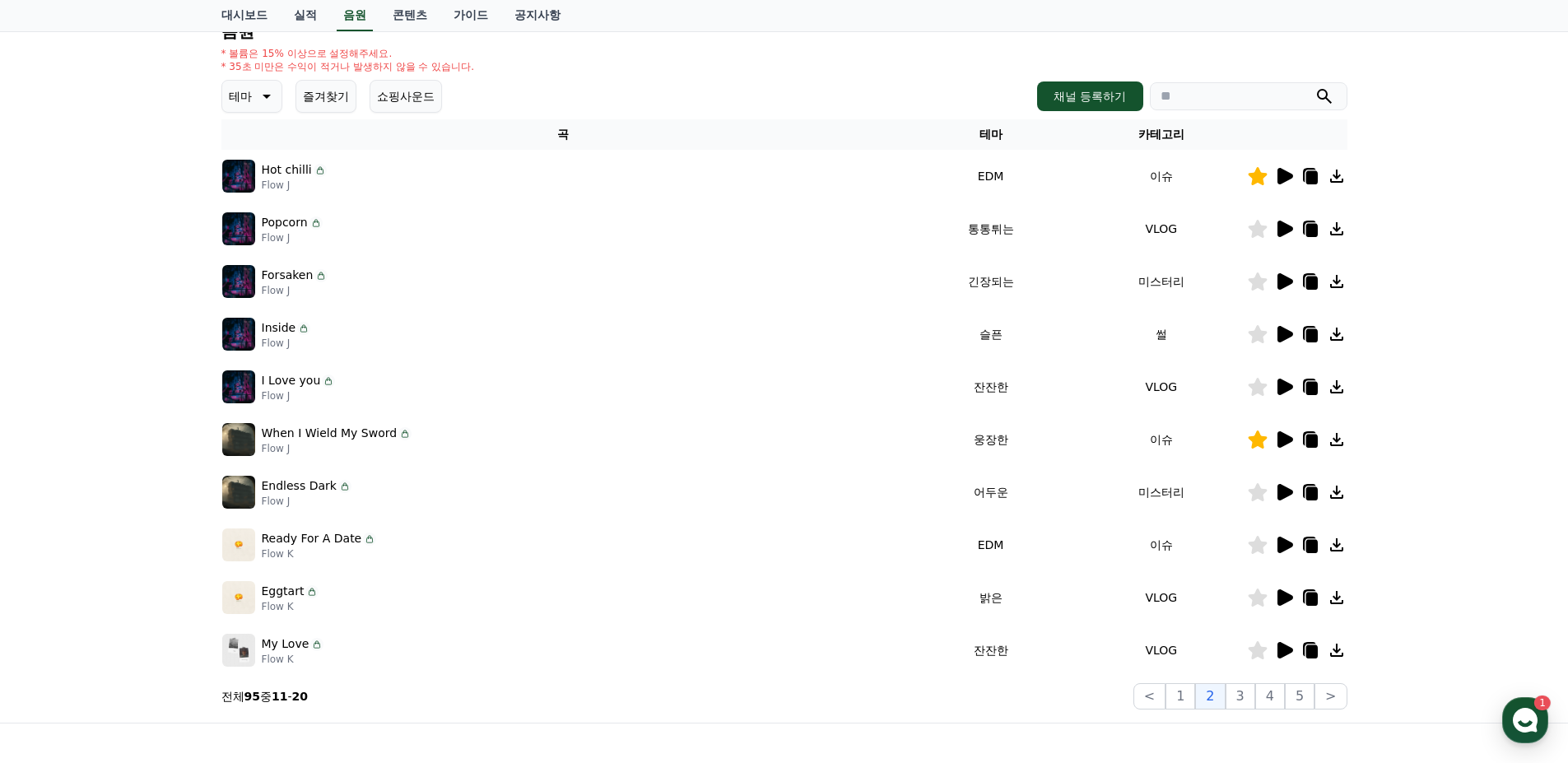
click at [1282, 282] on icon at bounding box center [1285, 281] width 15 height 16
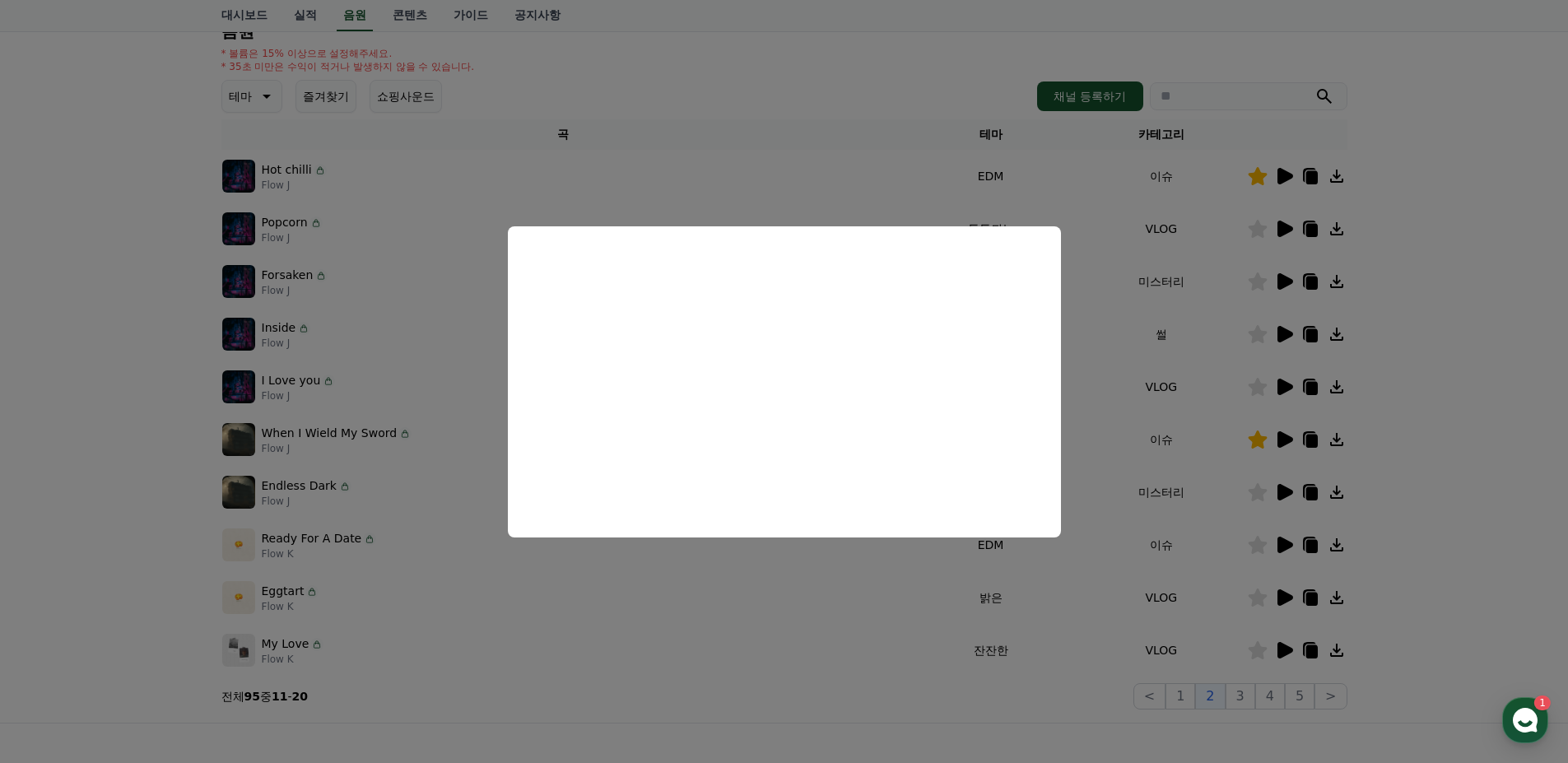
click at [1133, 366] on button "close modal" at bounding box center [784, 382] width 1568 height 763
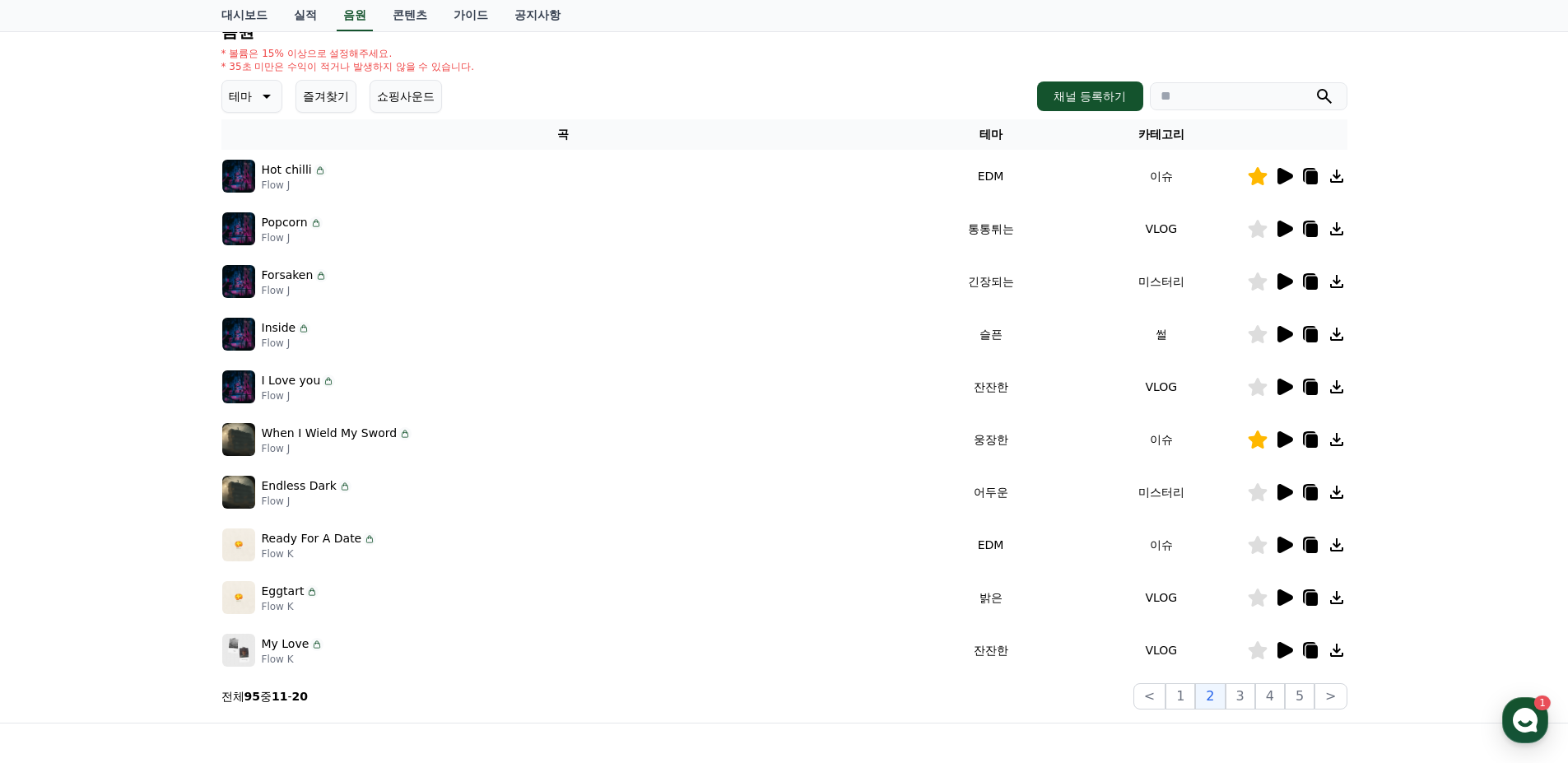
click at [1281, 335] on icon at bounding box center [1285, 334] width 15 height 16
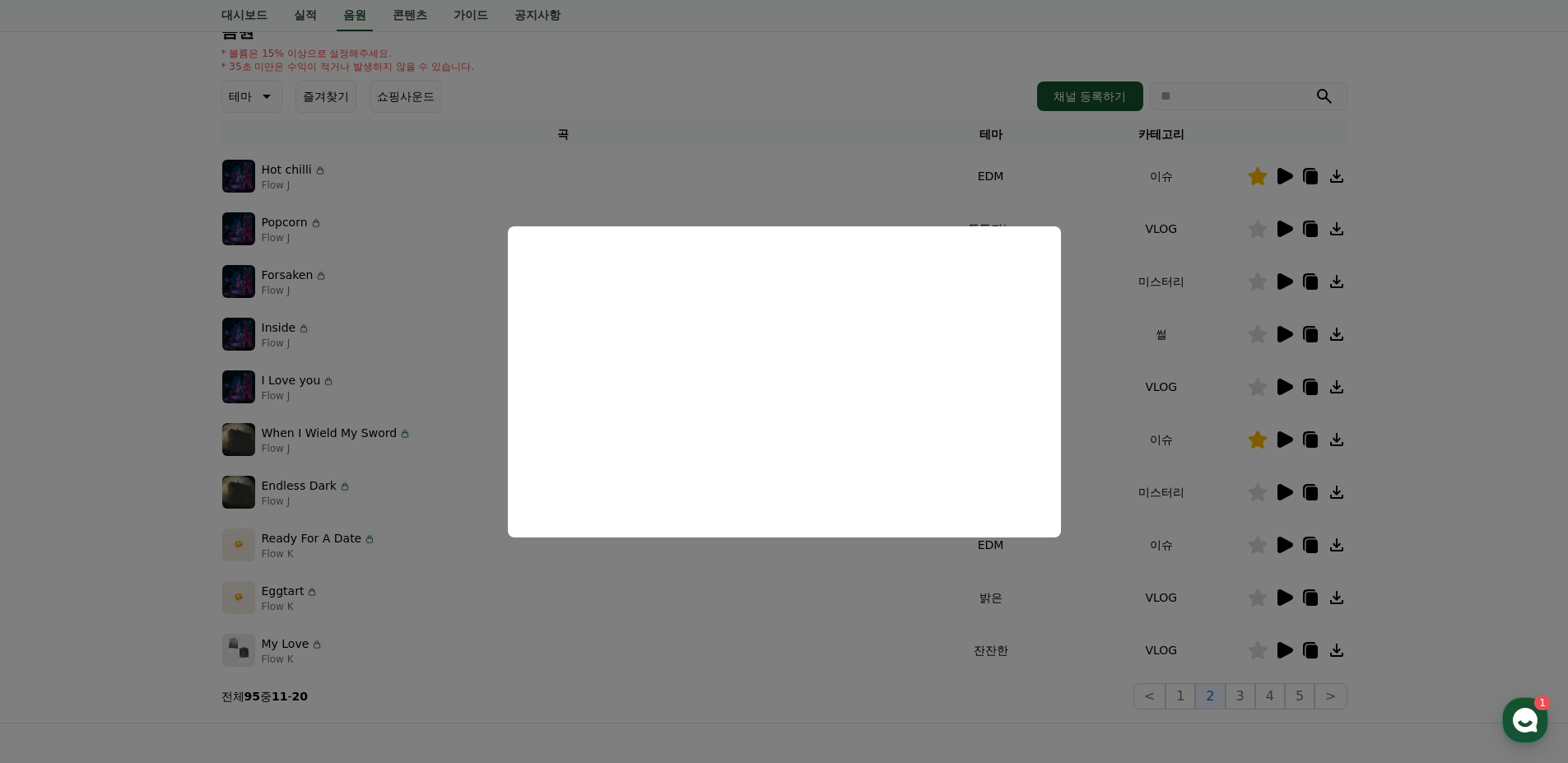
click at [1143, 366] on button "close modal" at bounding box center [784, 382] width 1568 height 763
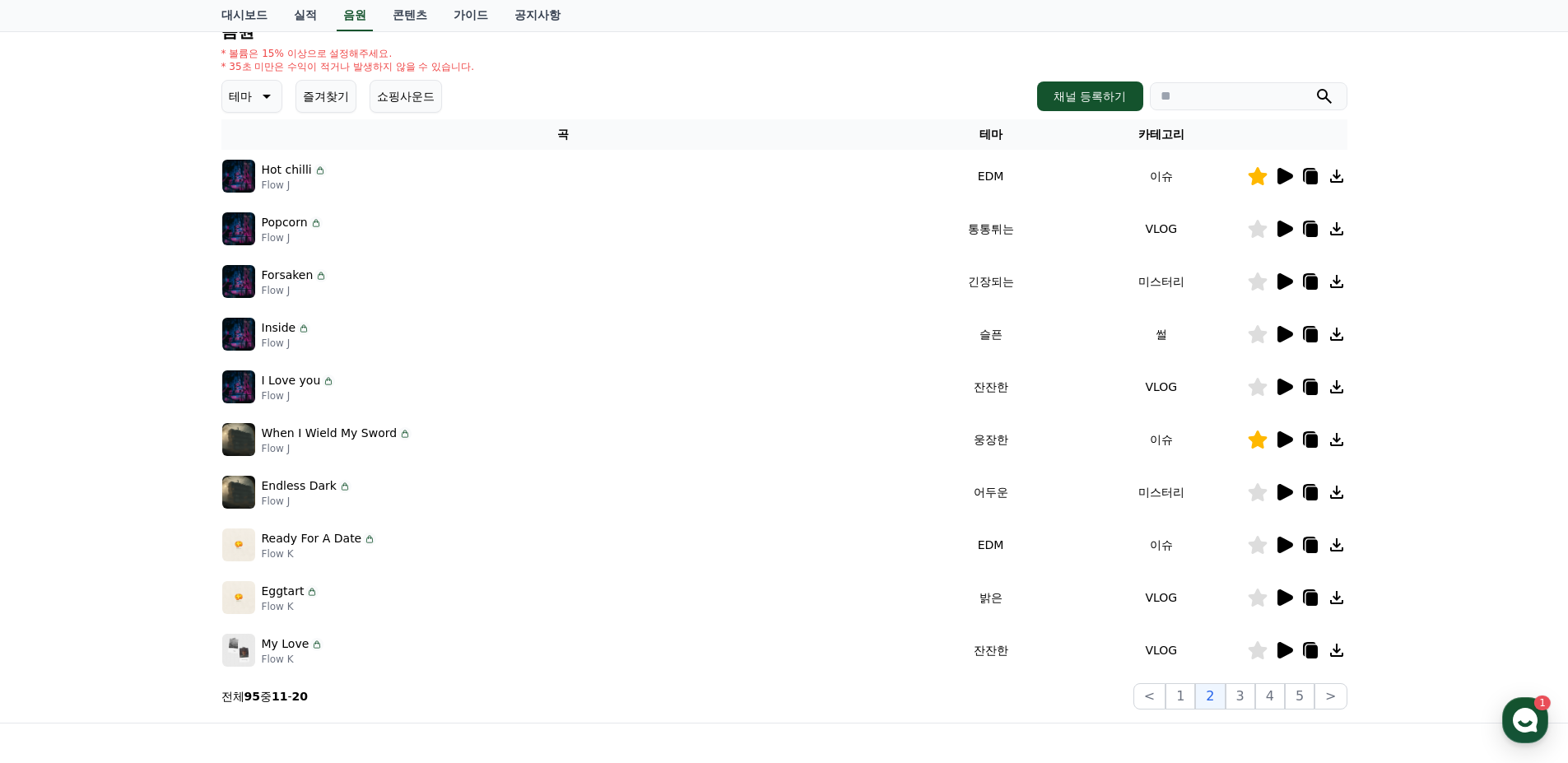
click at [1280, 383] on icon at bounding box center [1285, 386] width 15 height 16
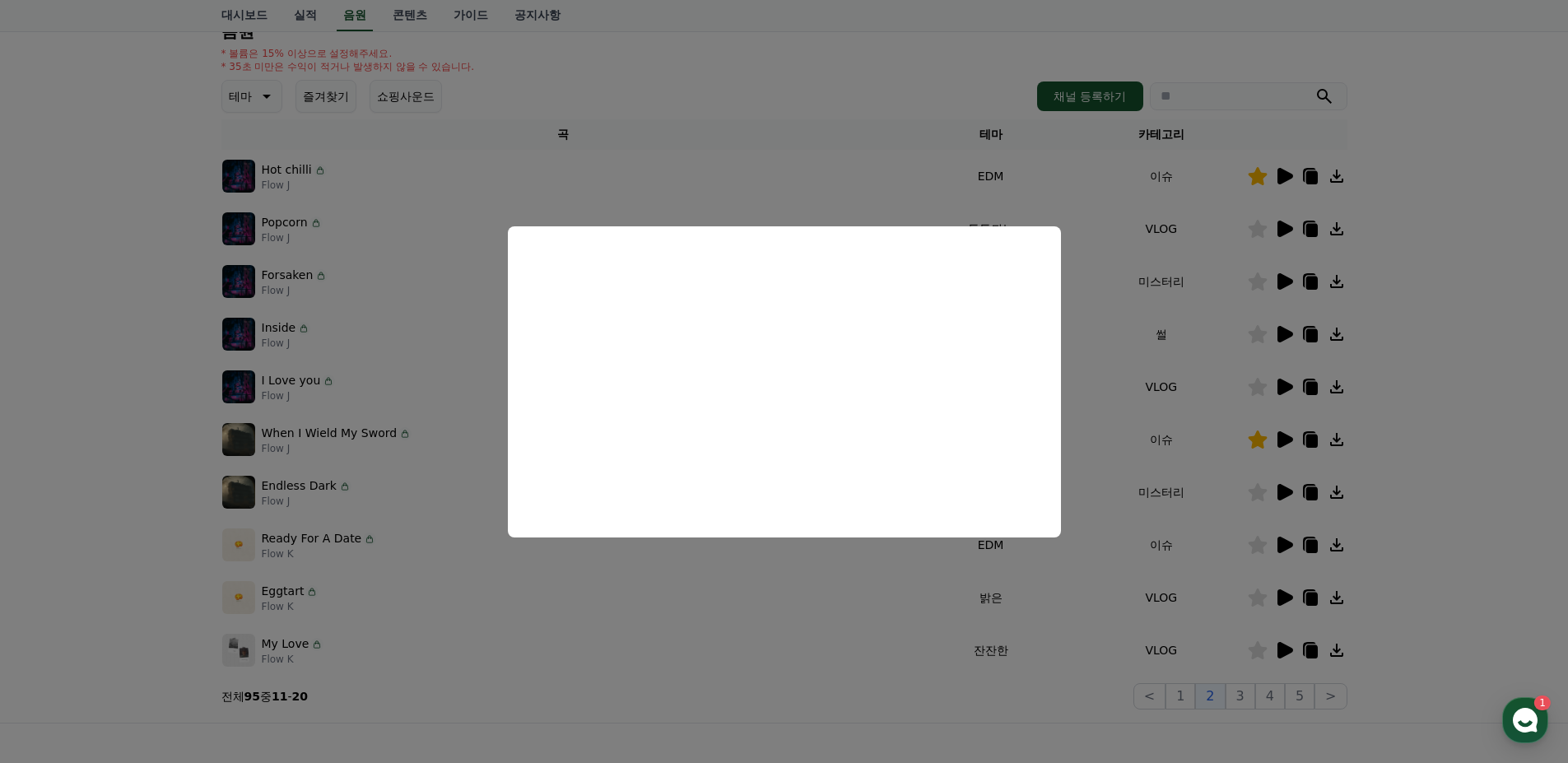
click at [1159, 382] on button "close modal" at bounding box center [784, 382] width 1568 height 763
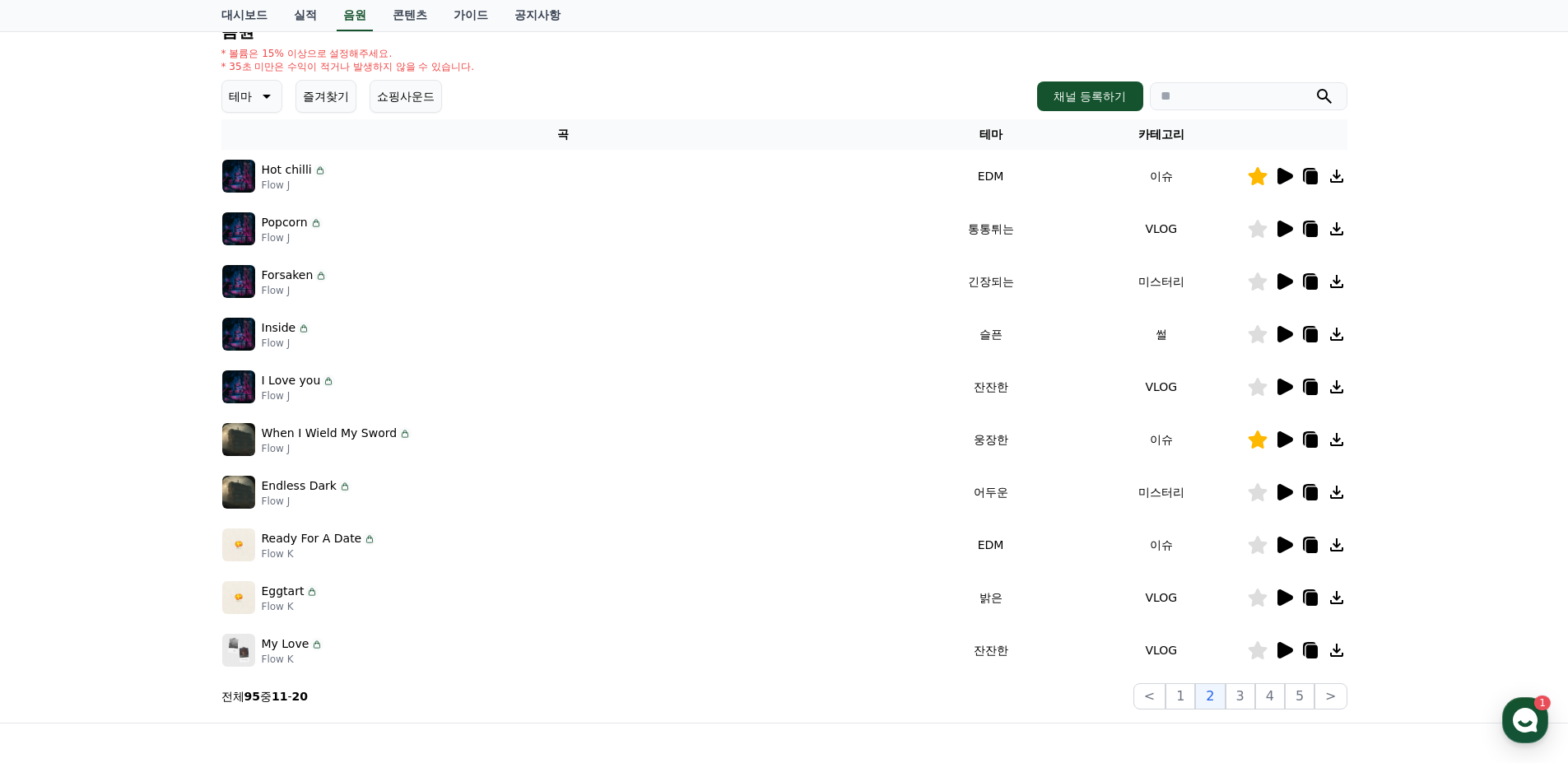
click at [1281, 436] on icon at bounding box center [1285, 440] width 15 height 16
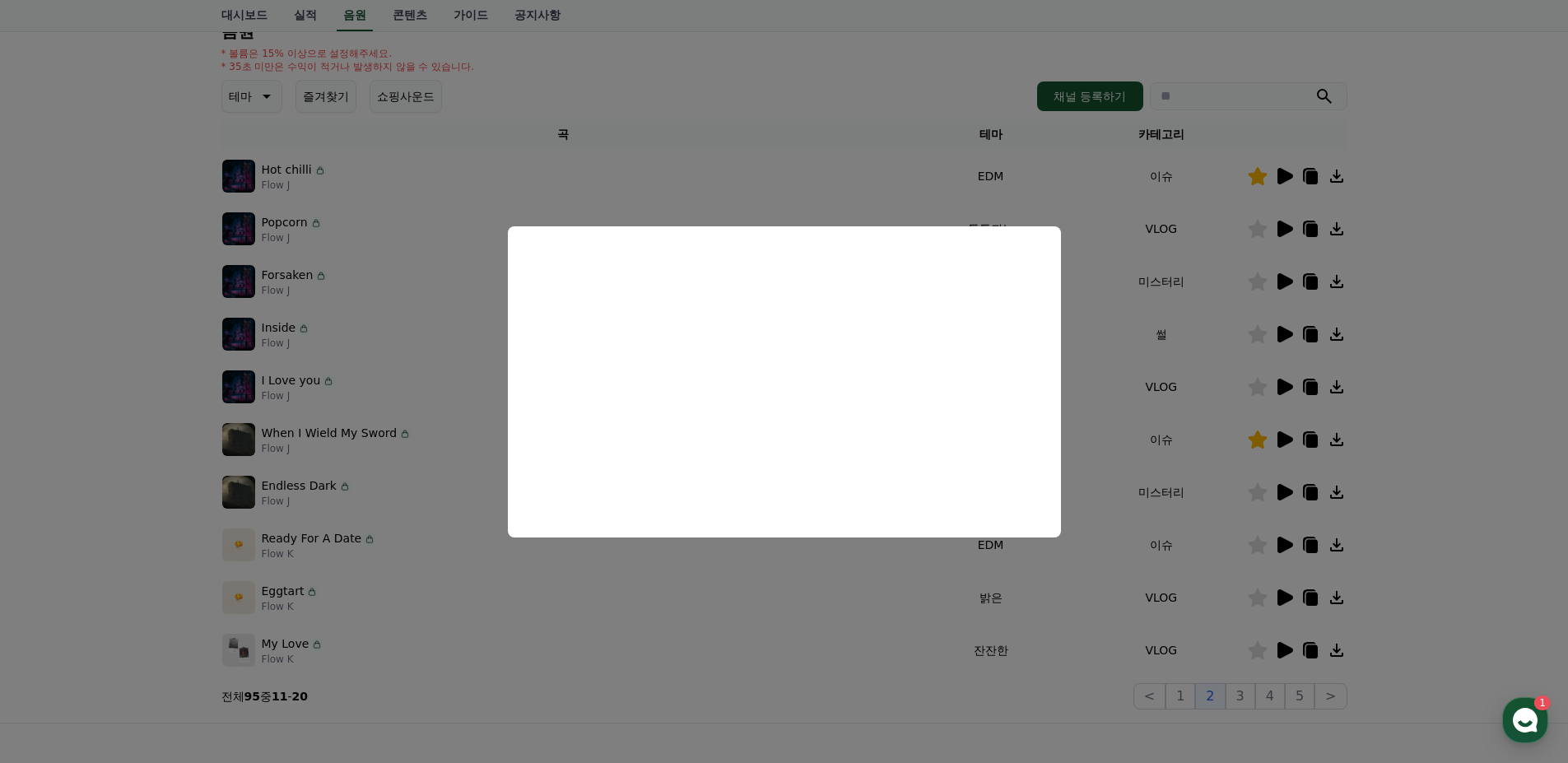
click at [1137, 376] on button "close modal" at bounding box center [784, 382] width 1568 height 763
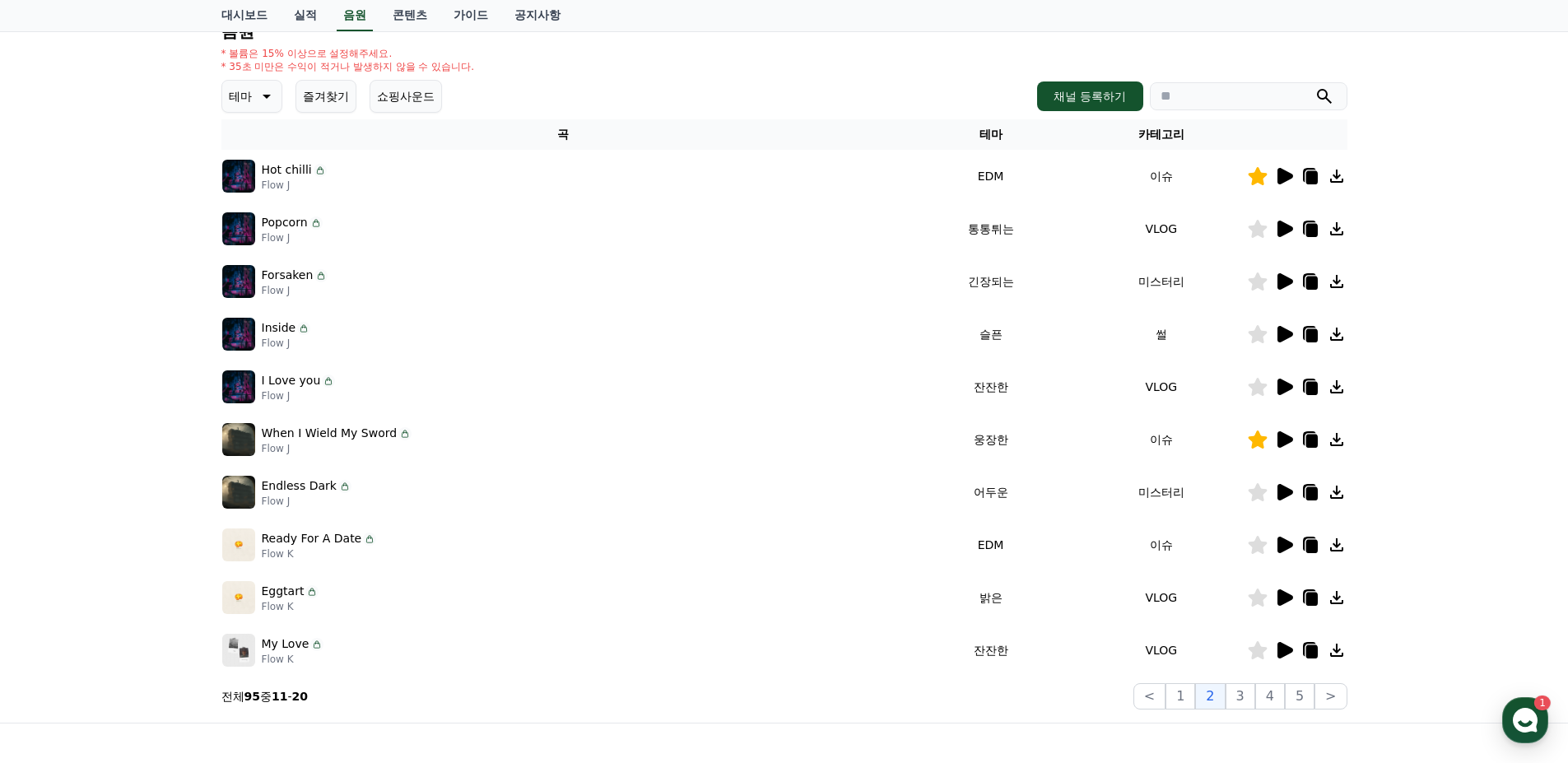
click at [309, 593] on icon at bounding box center [313, 593] width 14 height 14
click at [423, 93] on button "쇼핑사운드" at bounding box center [406, 96] width 73 height 33
click at [1538, 716] on icon "button" at bounding box center [1525, 720] width 30 height 30
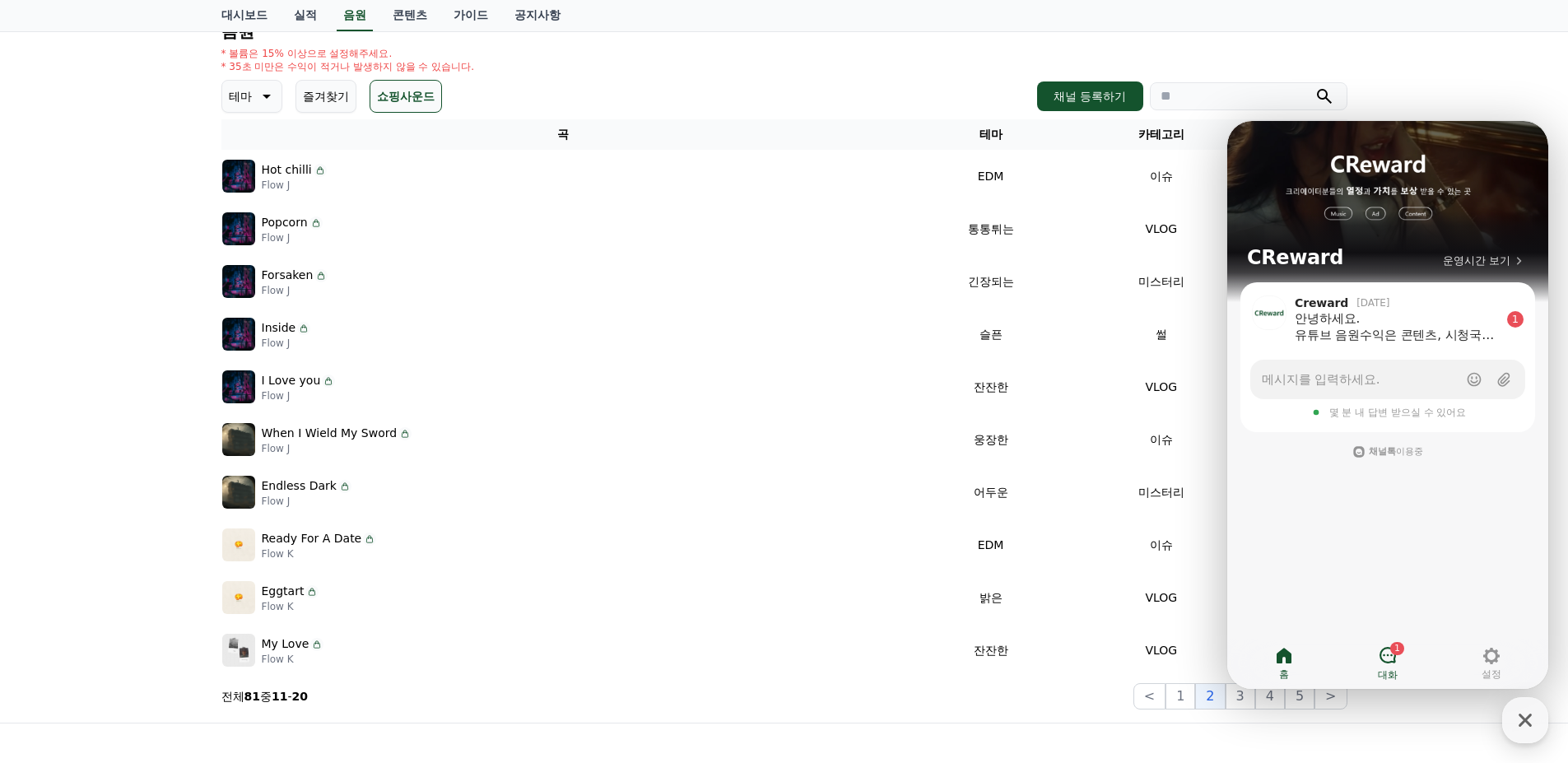
click at [1395, 656] on icon at bounding box center [1387, 655] width 16 height 16
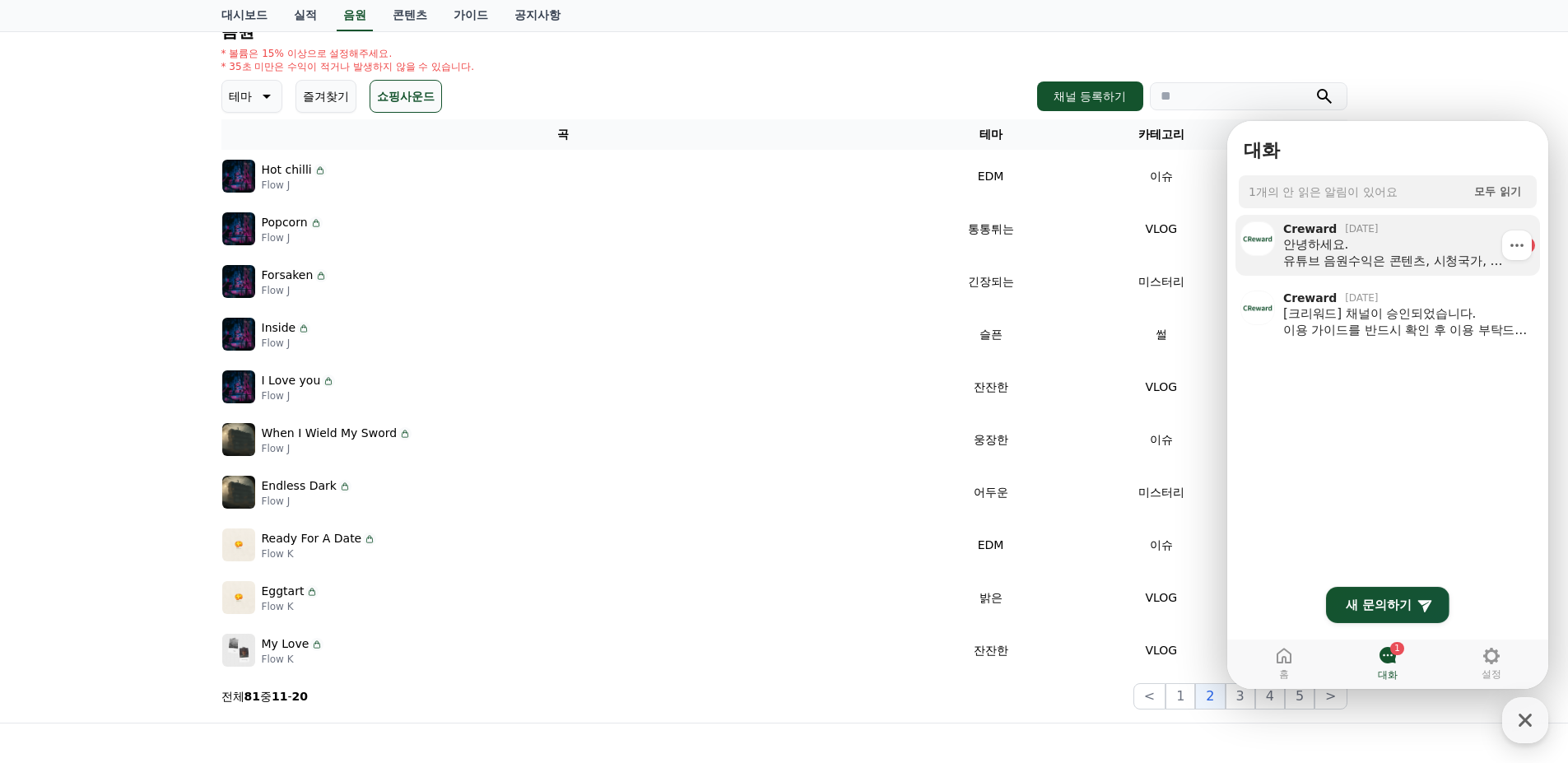
click at [1429, 248] on div "안녕하세요. 유튜브 음원수익은 콘텐츠, 시청국가, 시청시간 등 다양한 요소에 영향을 받습니다. 그 중 시청시간은 높은 영향을 주기 때문에, 영…" at bounding box center [1398, 253] width 228 height 33
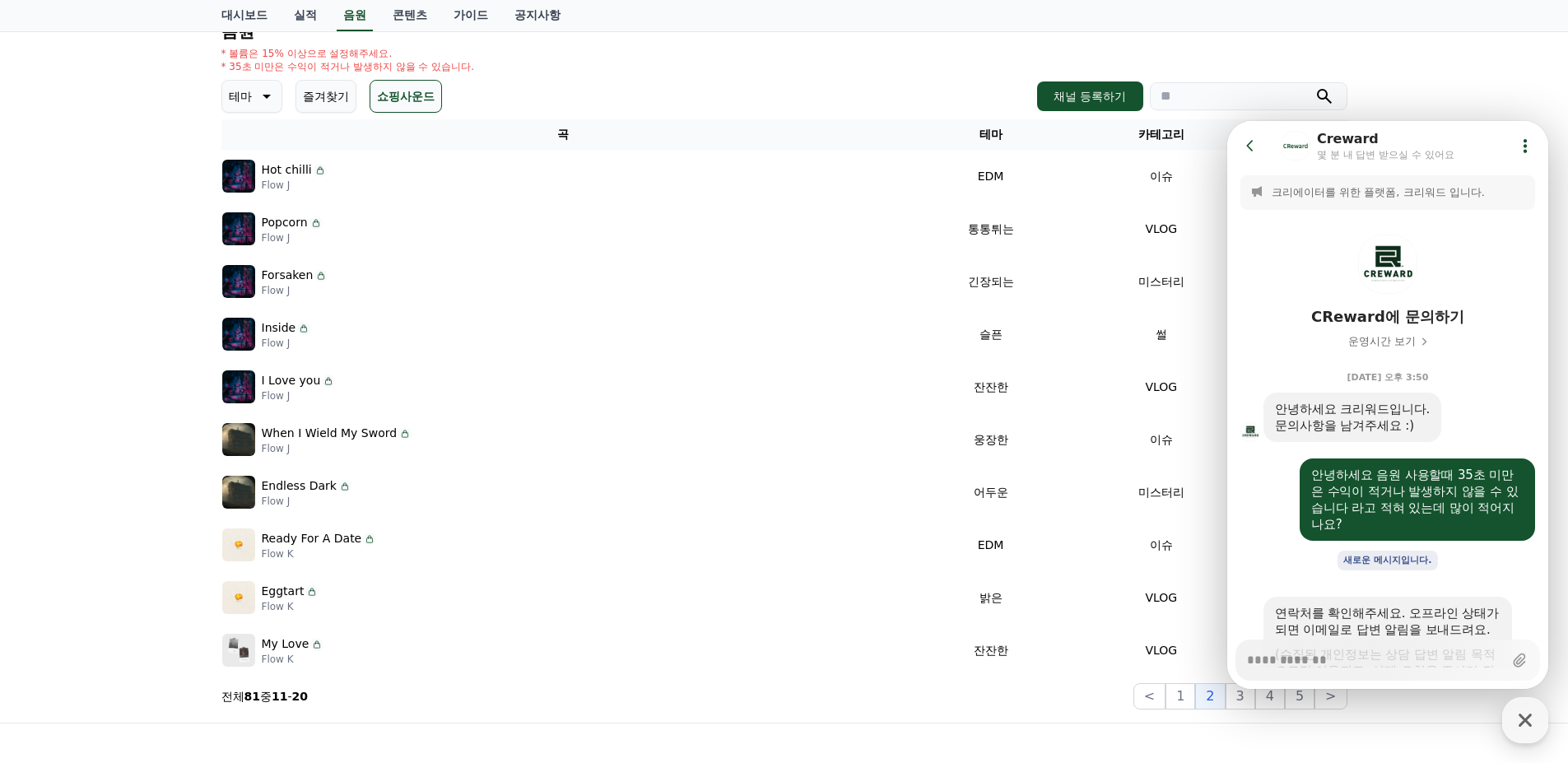
scroll to position [489, 0]
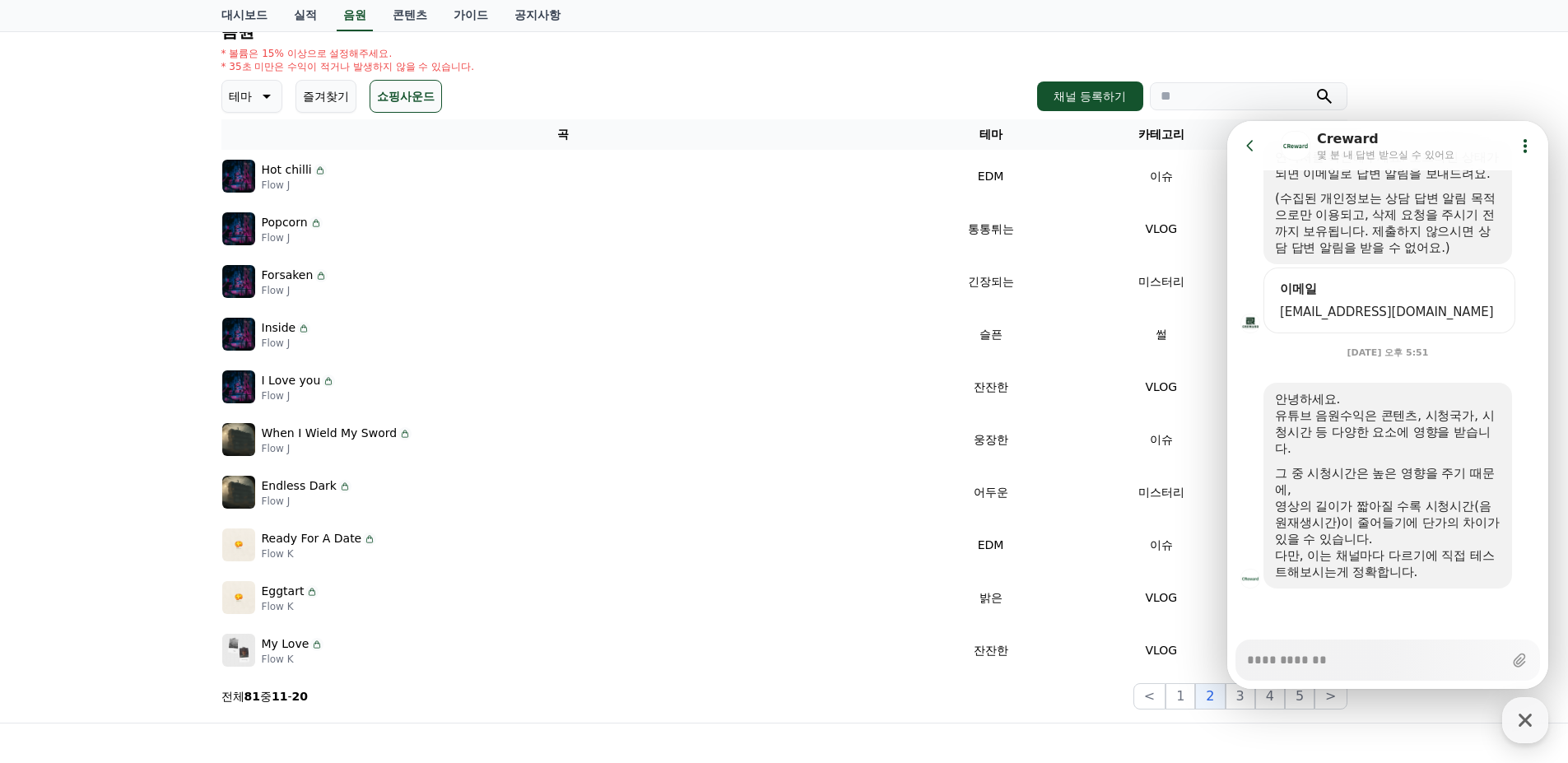
type textarea "*"
click at [1242, 147] on icon at bounding box center [1250, 145] width 16 height 16
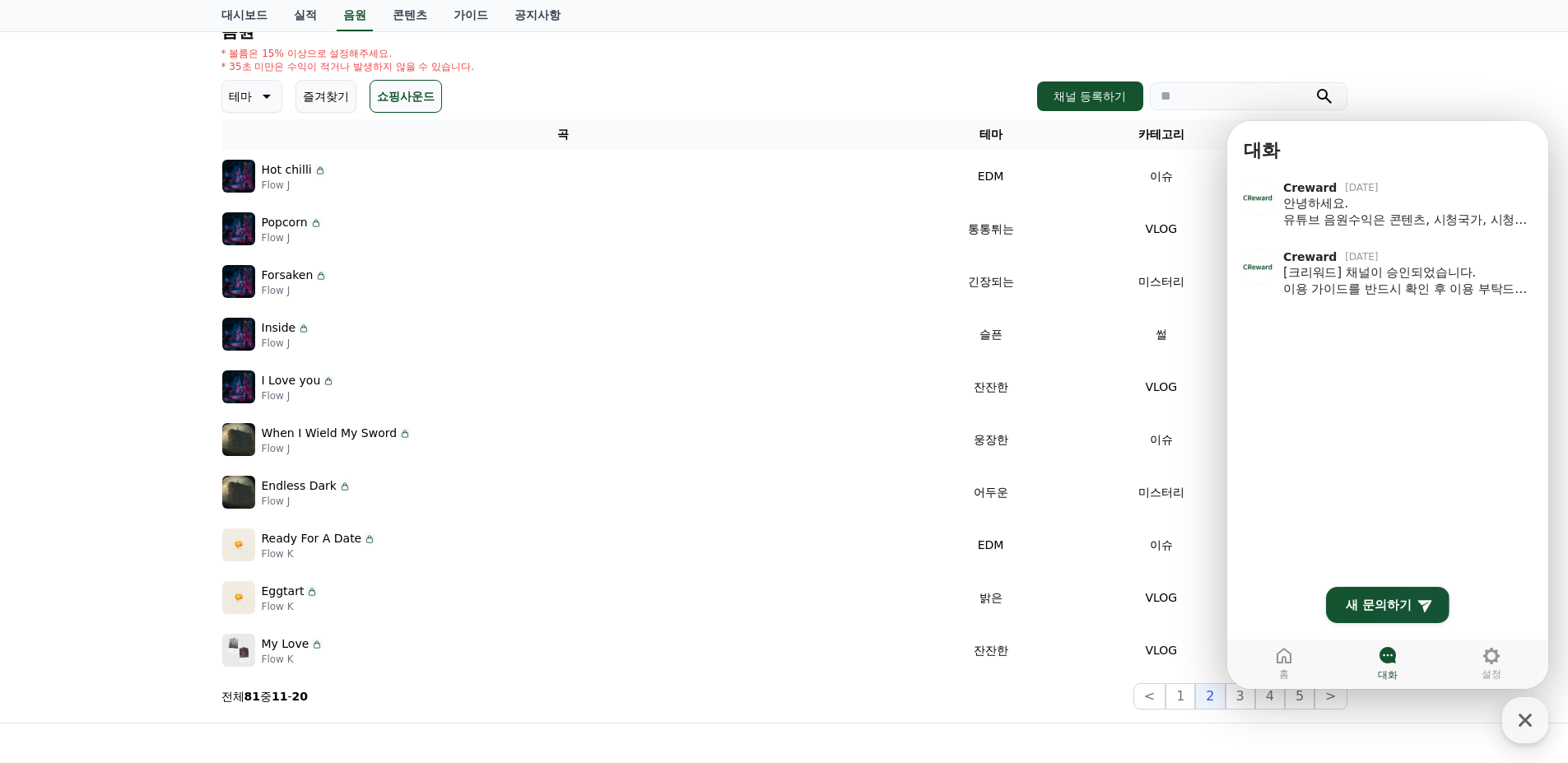
click at [1445, 65] on div "크리워드 음원 서비스 이용 시 유의사항 음원 * 볼륨은 15% 이상으로 설정해주세요. * 35초 미만은 수익이 적거나 발생하지 않을 수 있습니…" at bounding box center [784, 324] width 1568 height 796
click at [1508, 718] on div "button" at bounding box center [1525, 720] width 46 height 46
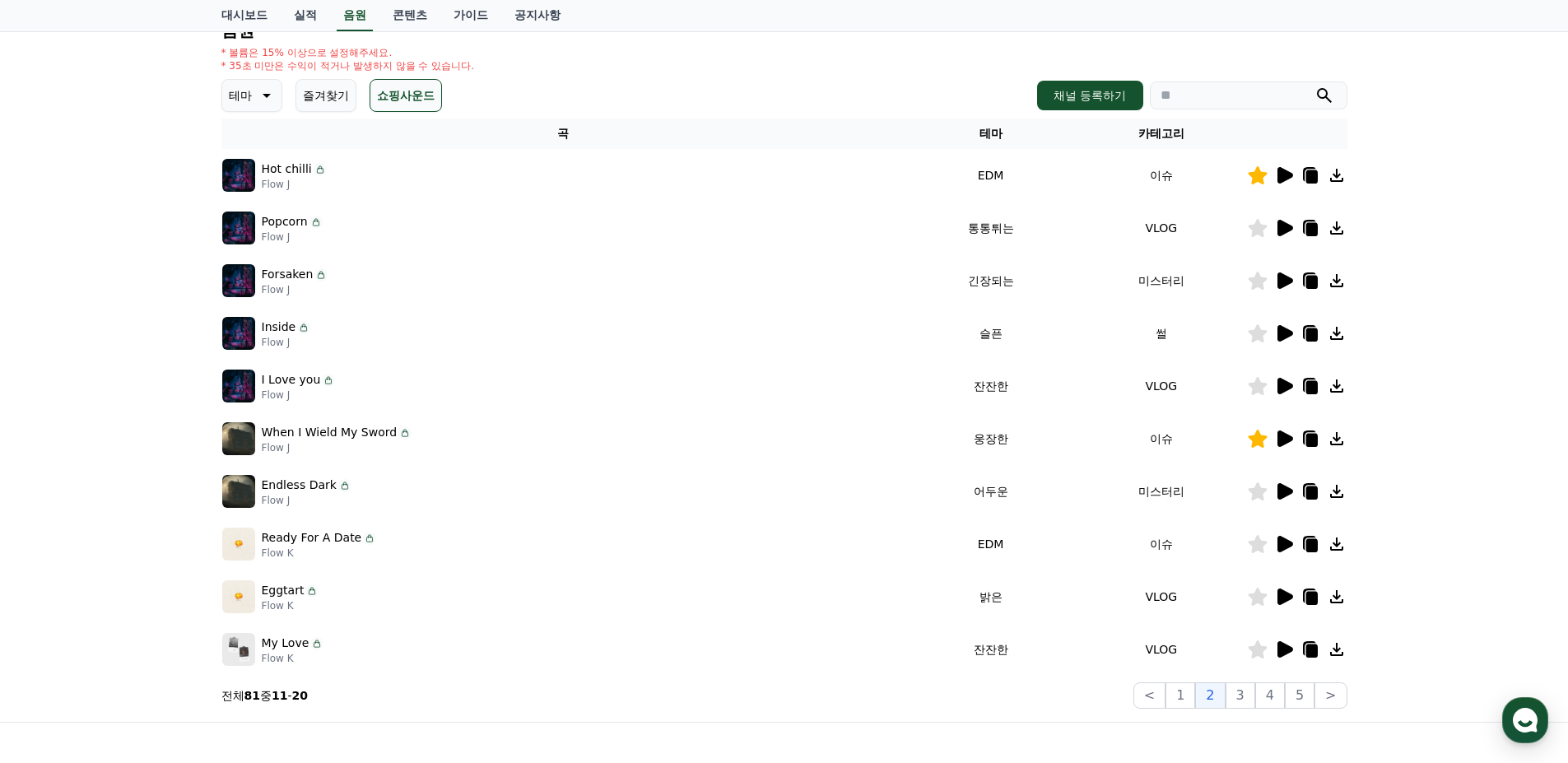
scroll to position [187, 0]
click at [1183, 696] on button "1" at bounding box center [1180, 696] width 30 height 26
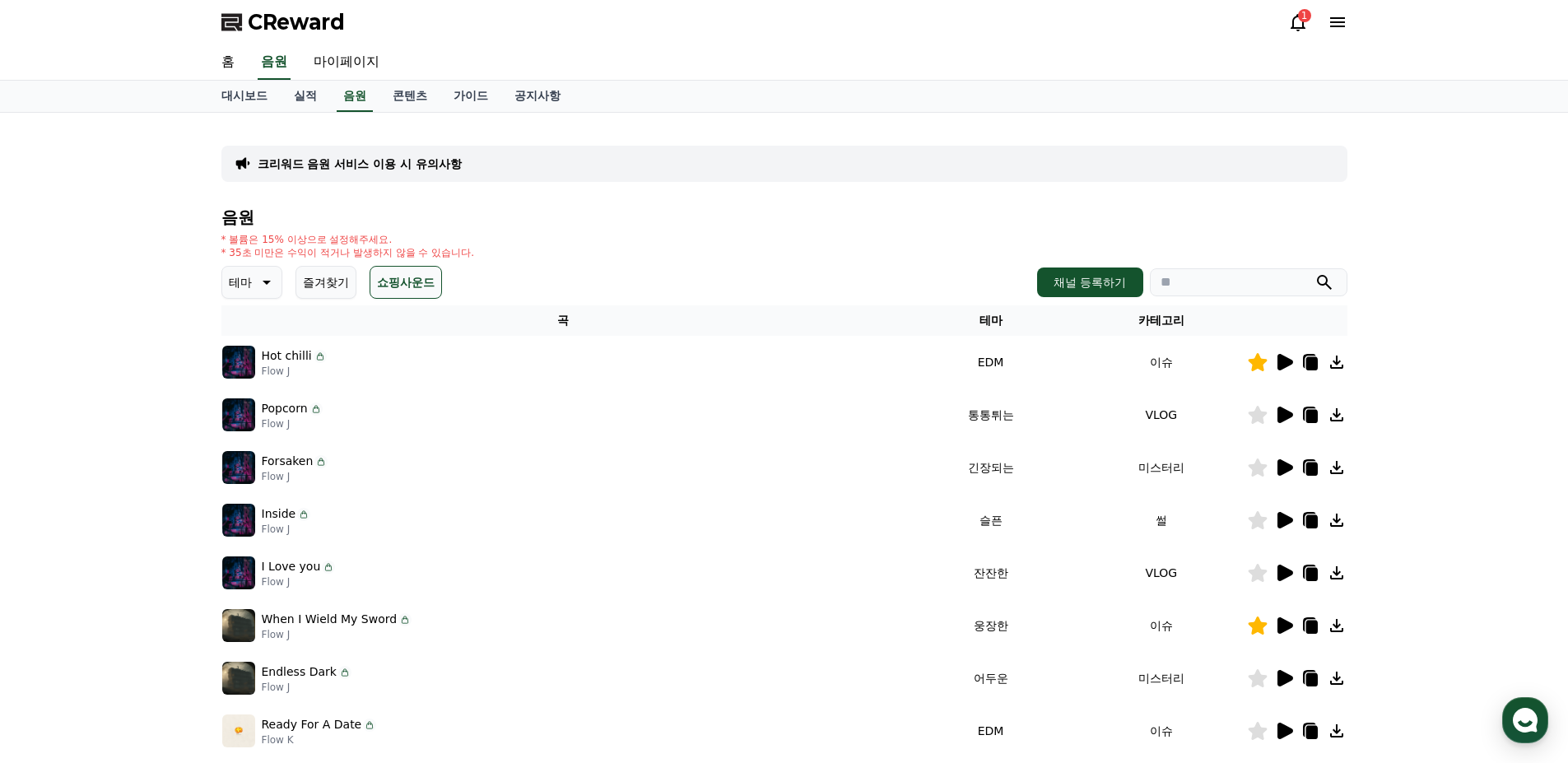
scroll to position [0, 0]
click at [354, 61] on link "마이페이지" at bounding box center [346, 64] width 92 height 35
select select "**********"
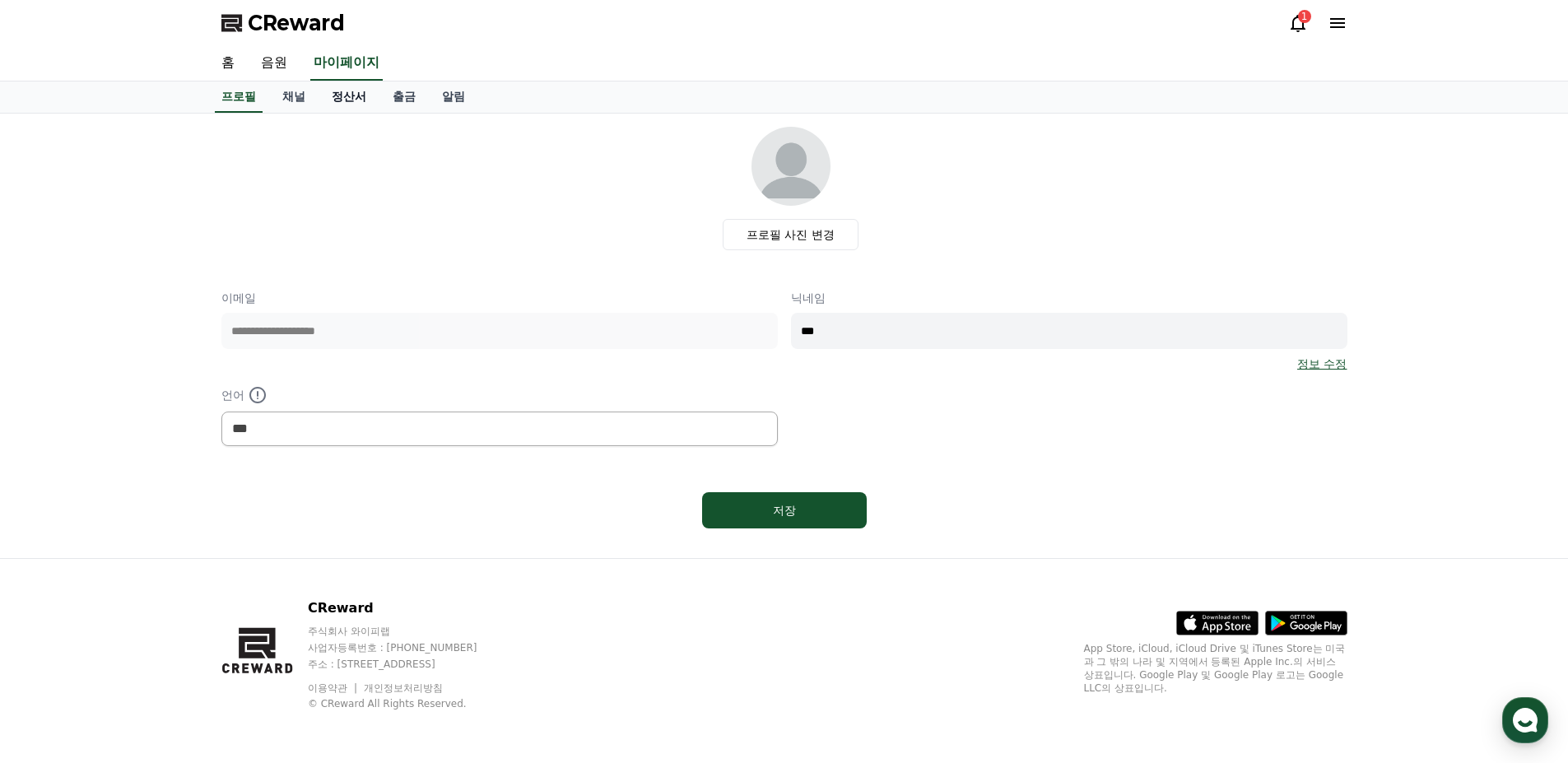
click at [339, 93] on link "정산서" at bounding box center [348, 97] width 61 height 31
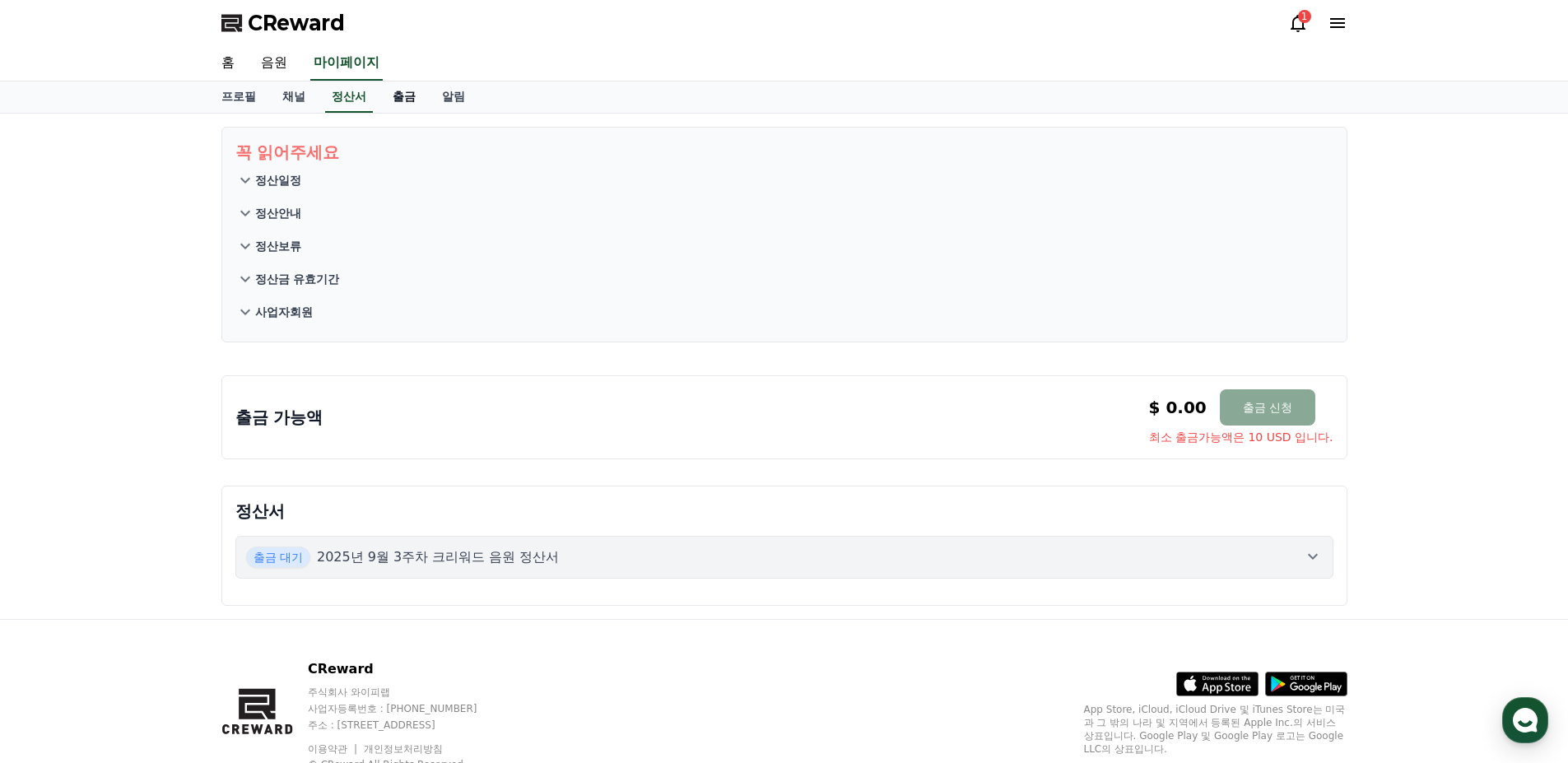
click at [402, 97] on link "출금" at bounding box center [404, 97] width 49 height 31
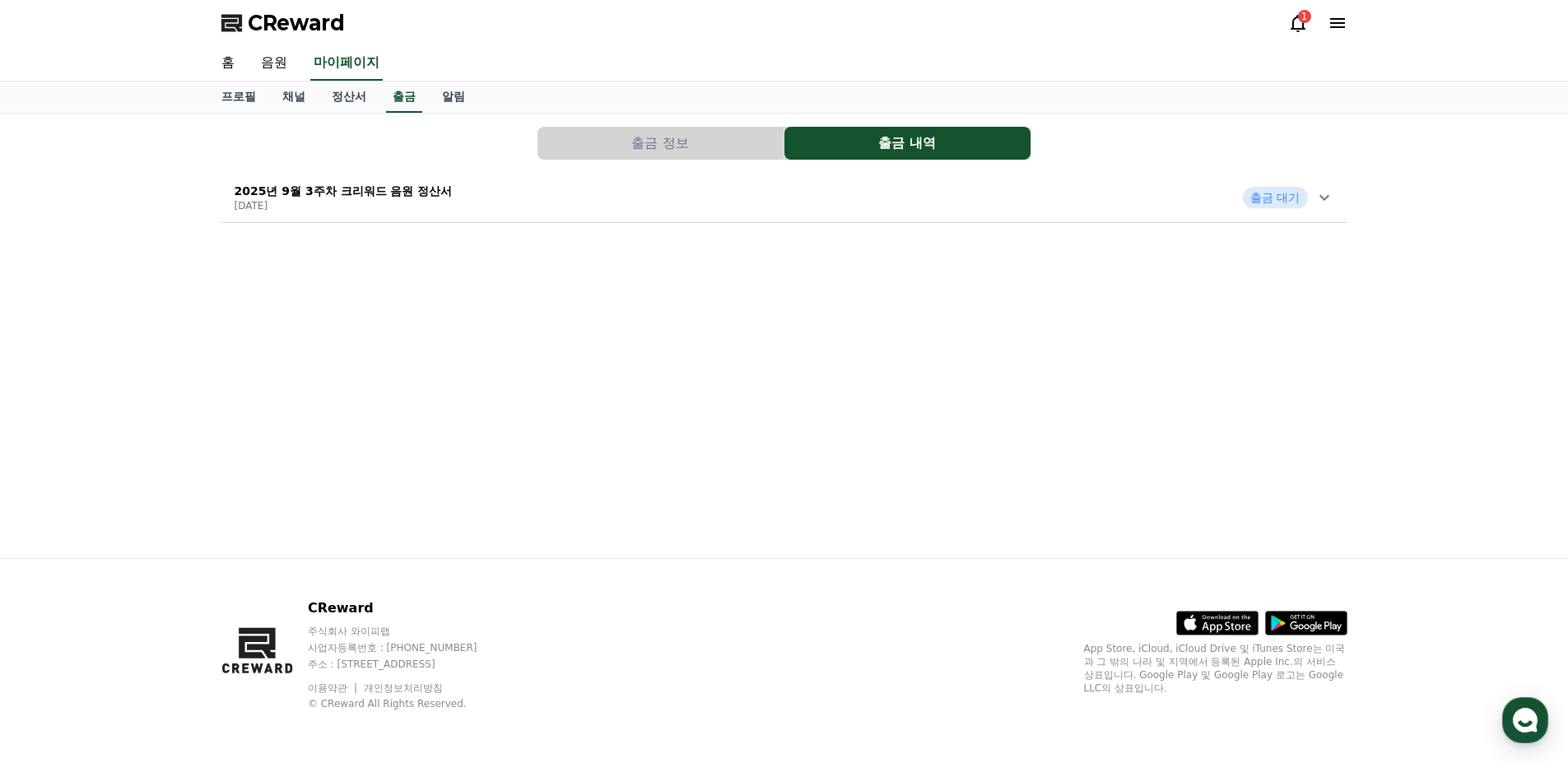
click at [724, 150] on button "출금 정보" at bounding box center [660, 143] width 246 height 33
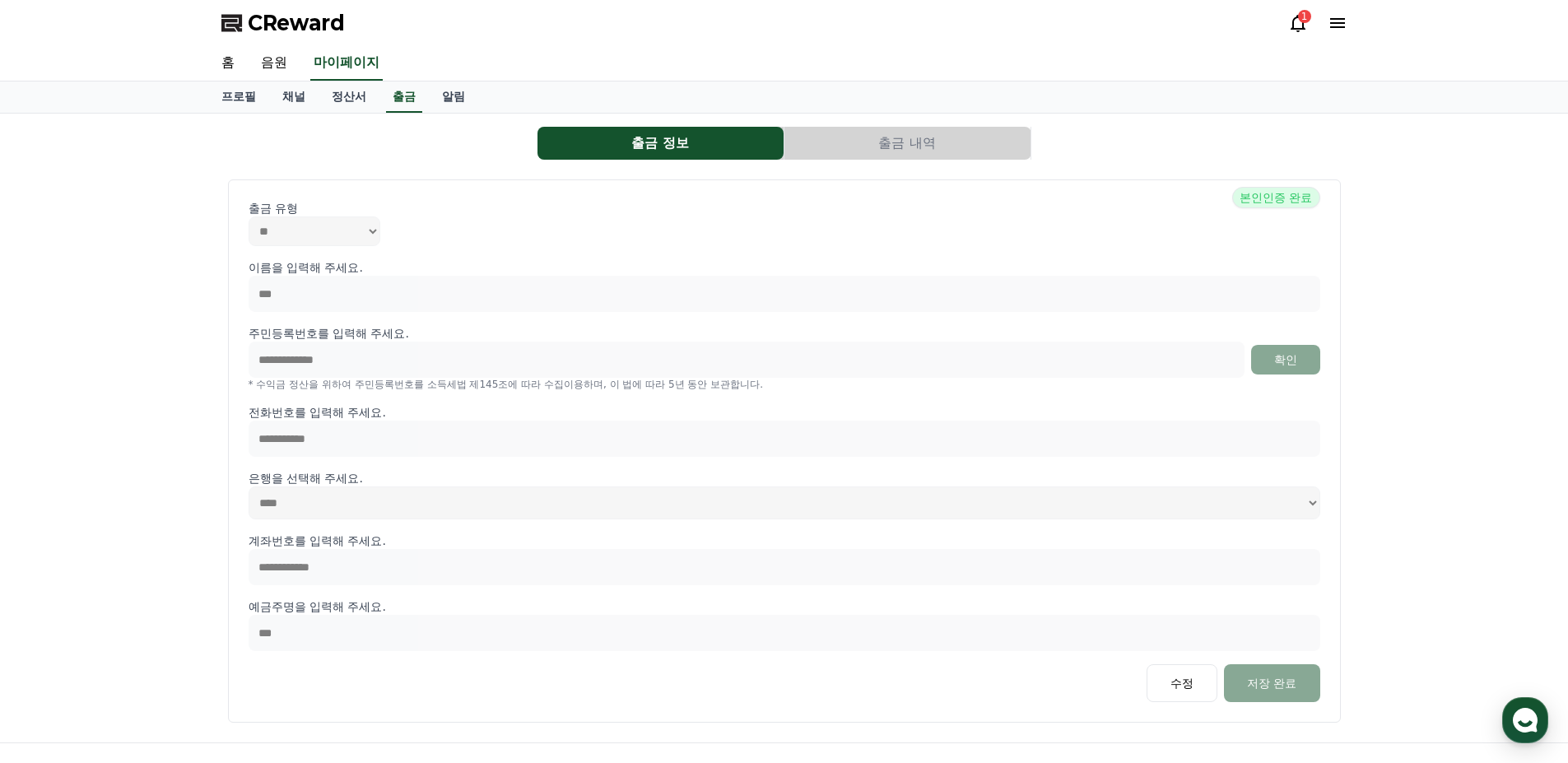
click at [810, 146] on button "출금 내역" at bounding box center [908, 143] width 246 height 33
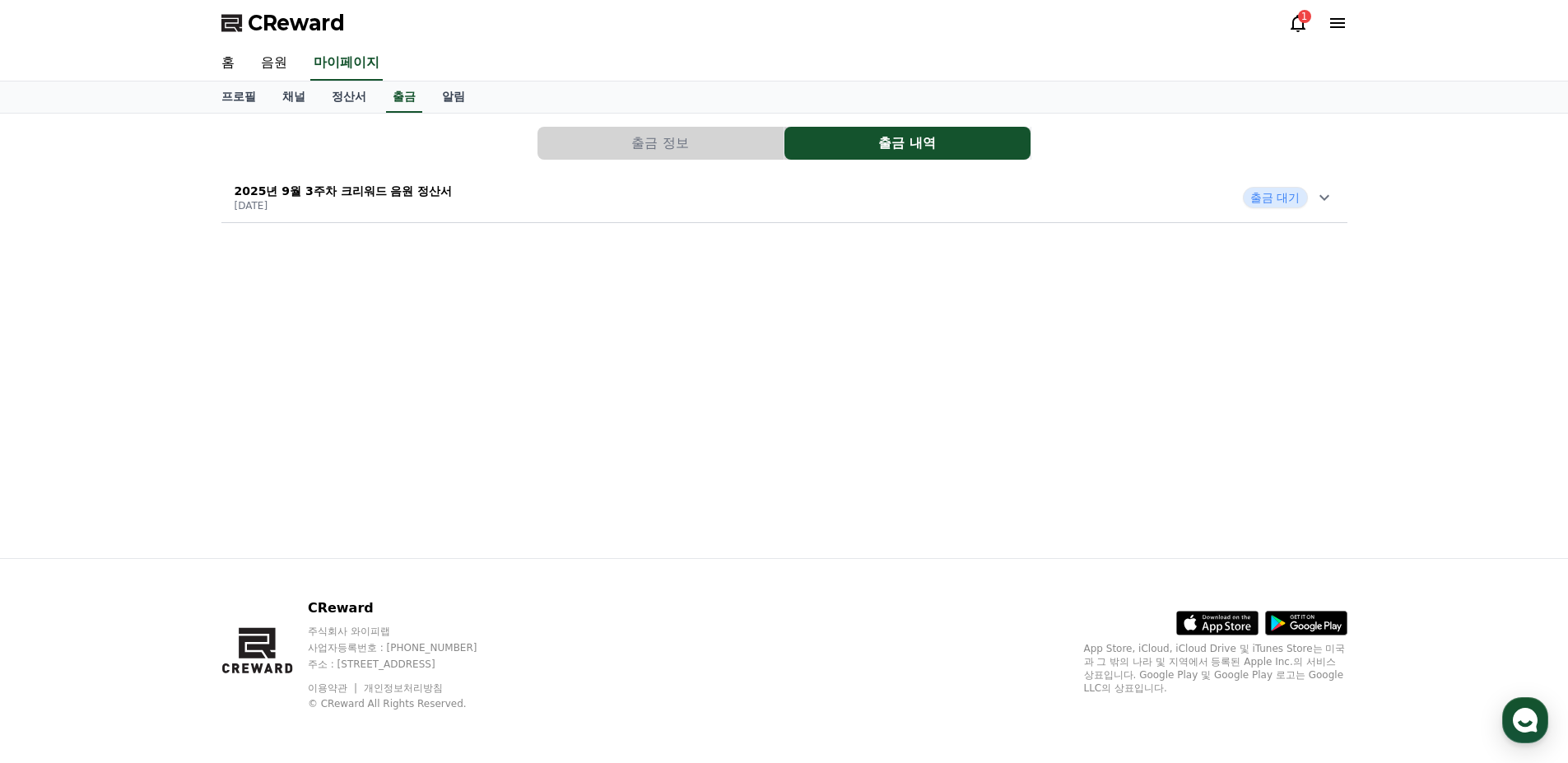
click at [1247, 199] on span "출금 대기" at bounding box center [1275, 198] width 64 height 21
